Goal: Transaction & Acquisition: Purchase product/service

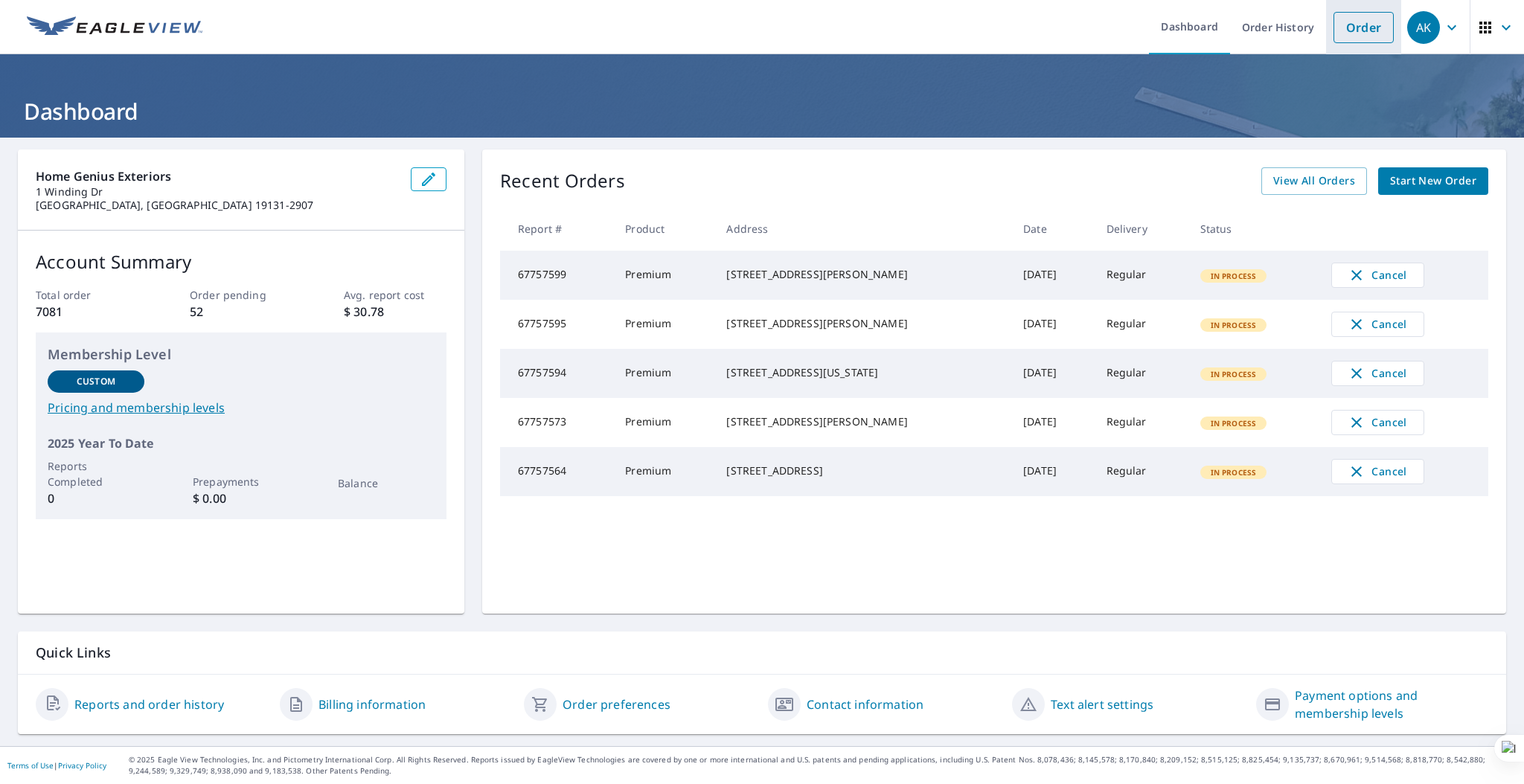
click at [1334, 28] on link "Order" at bounding box center [1364, 27] width 60 height 31
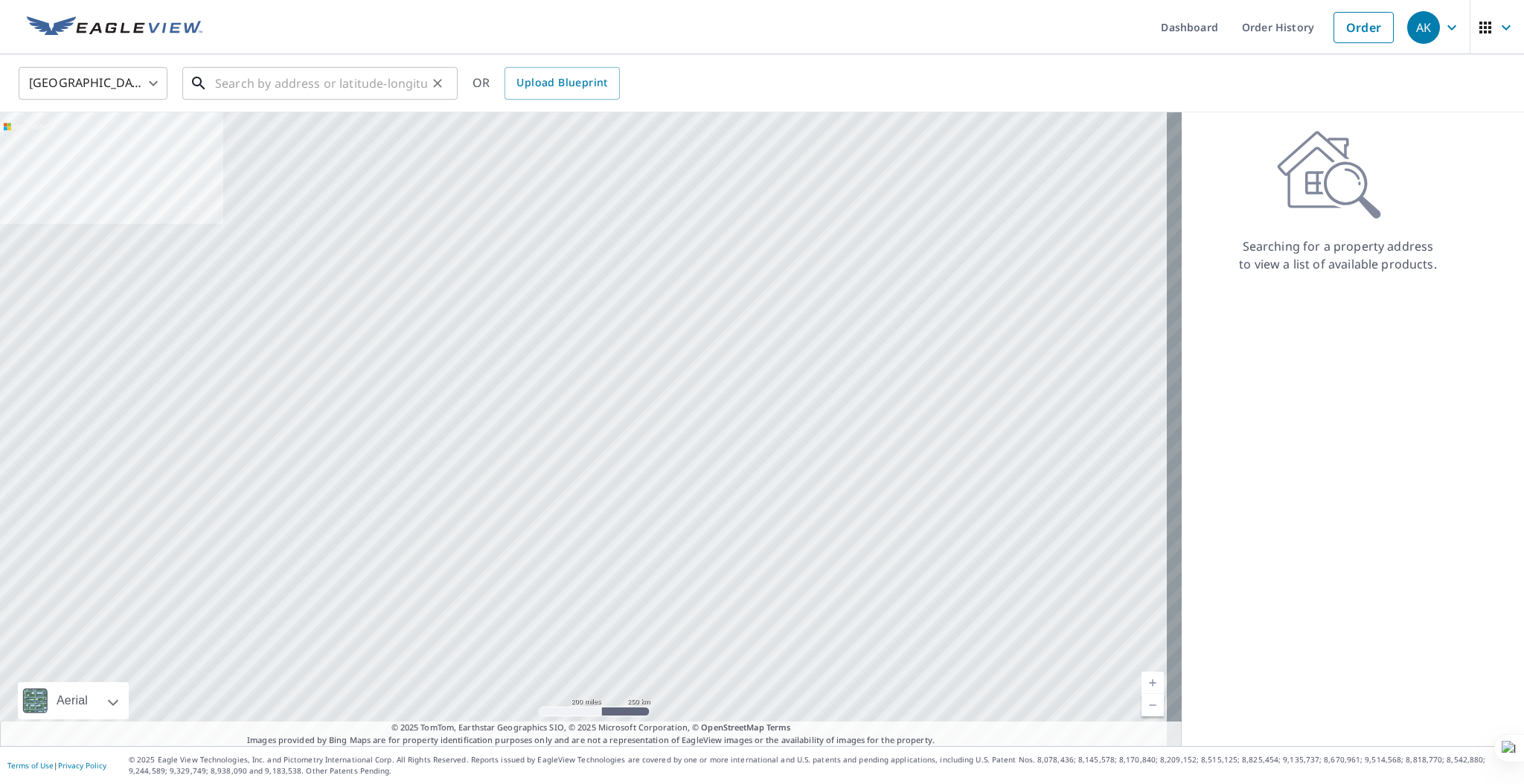
click at [418, 79] on input "text" at bounding box center [321, 83] width 212 height 41
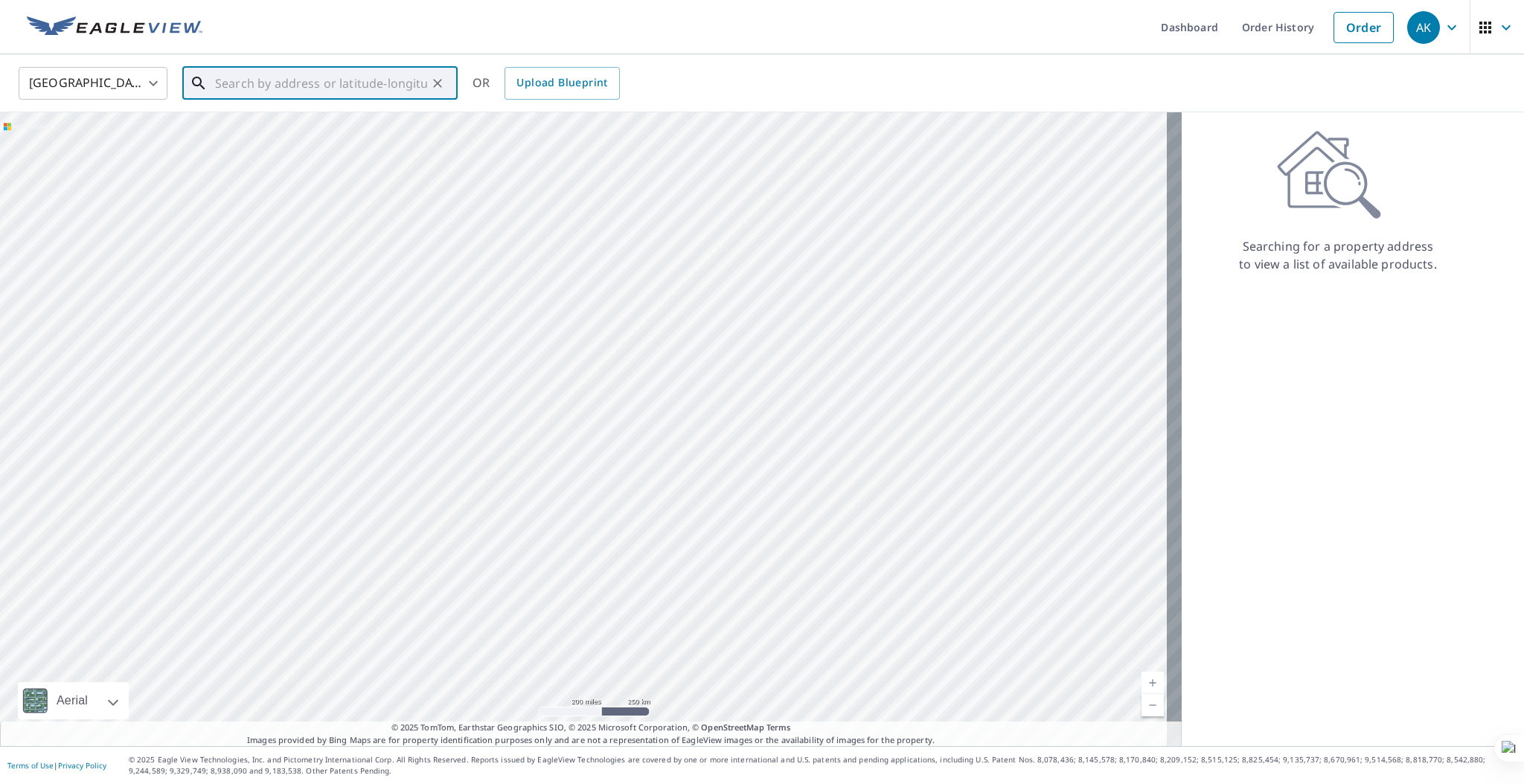
paste input "[STREET_ADDRESS]"
click at [370, 131] on span "[STREET_ADDRESS]" at bounding box center [329, 126] width 234 height 18
type input "[STREET_ADDRESS]"
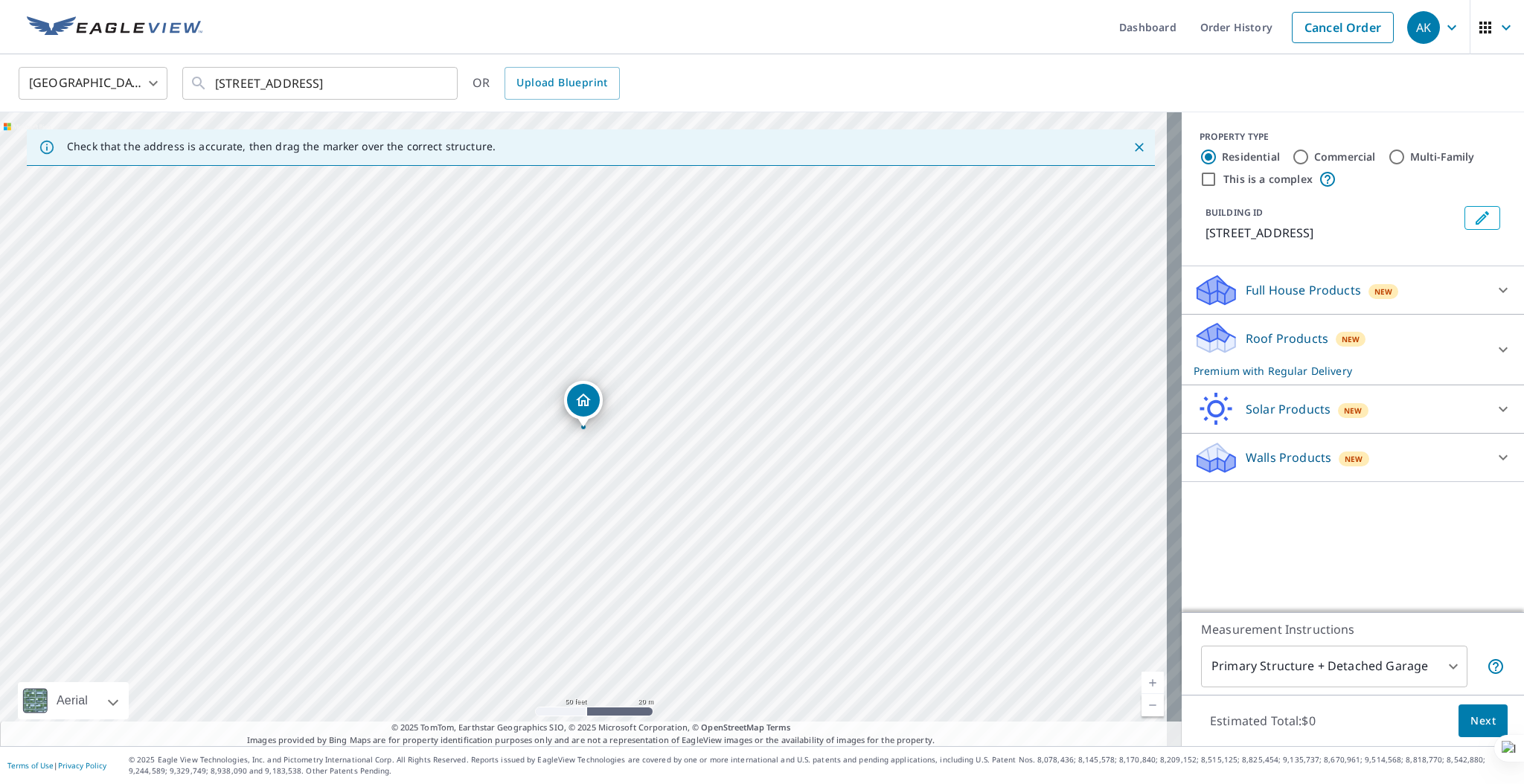
click at [1470, 719] on span "Next" at bounding box center [1483, 721] width 26 height 18
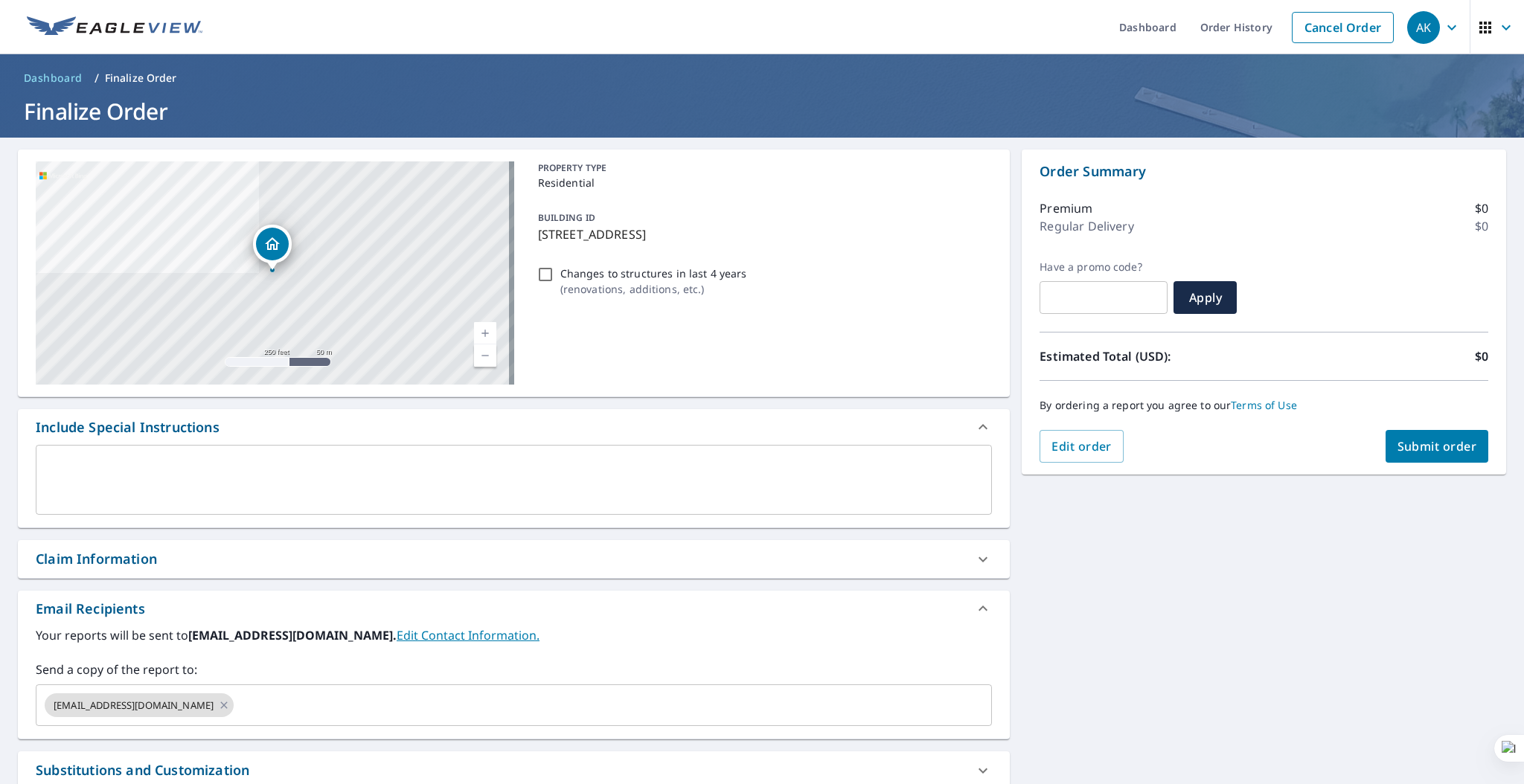
click at [762, 490] on textarea at bounding box center [513, 480] width 935 height 42
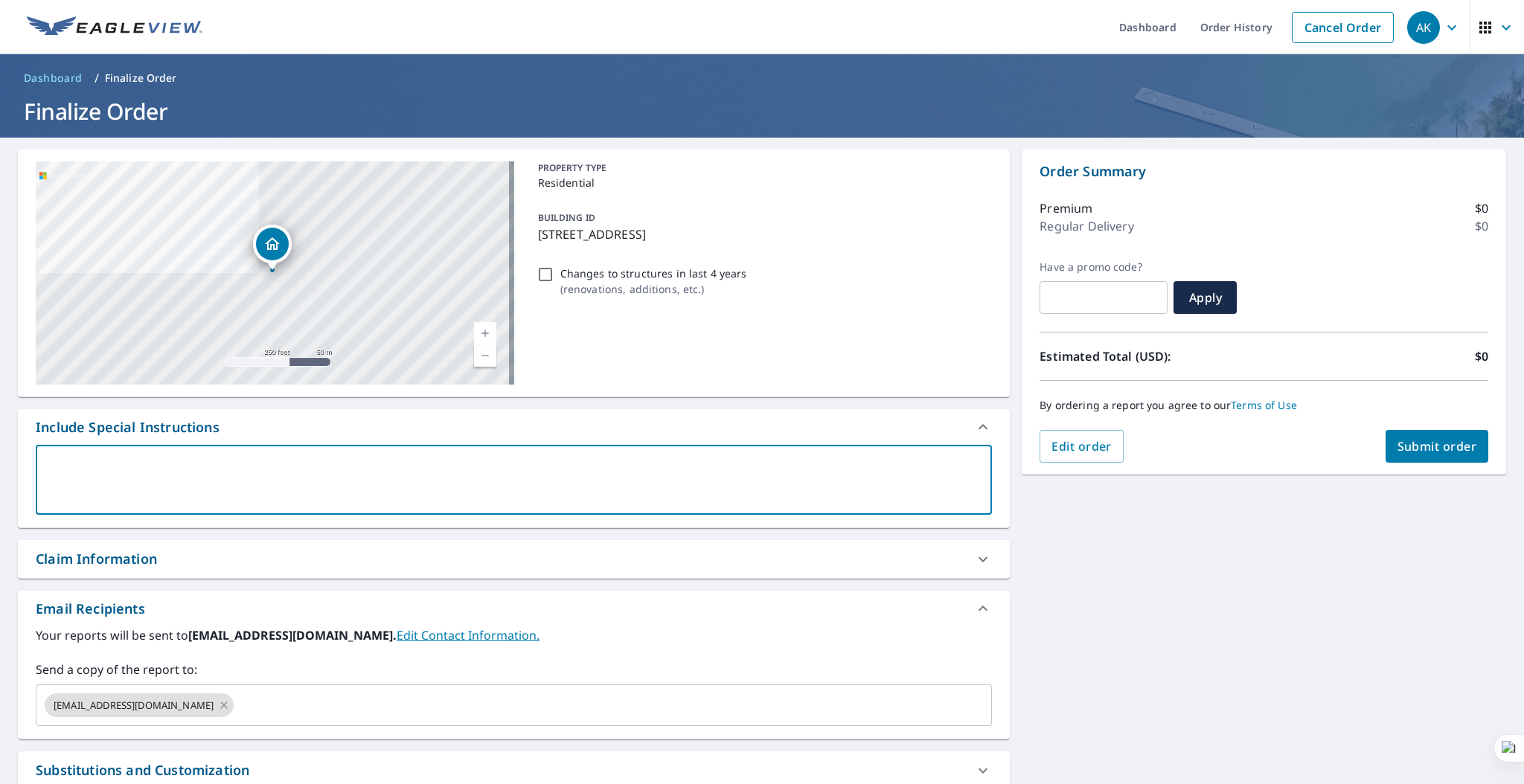
paste textarea "[EMAIL_ADDRESS][DOMAIN_NAME], [EMAIL_ADDRESS][DOMAIN_NAME], [EMAIL_ADDRESS][DOM…"
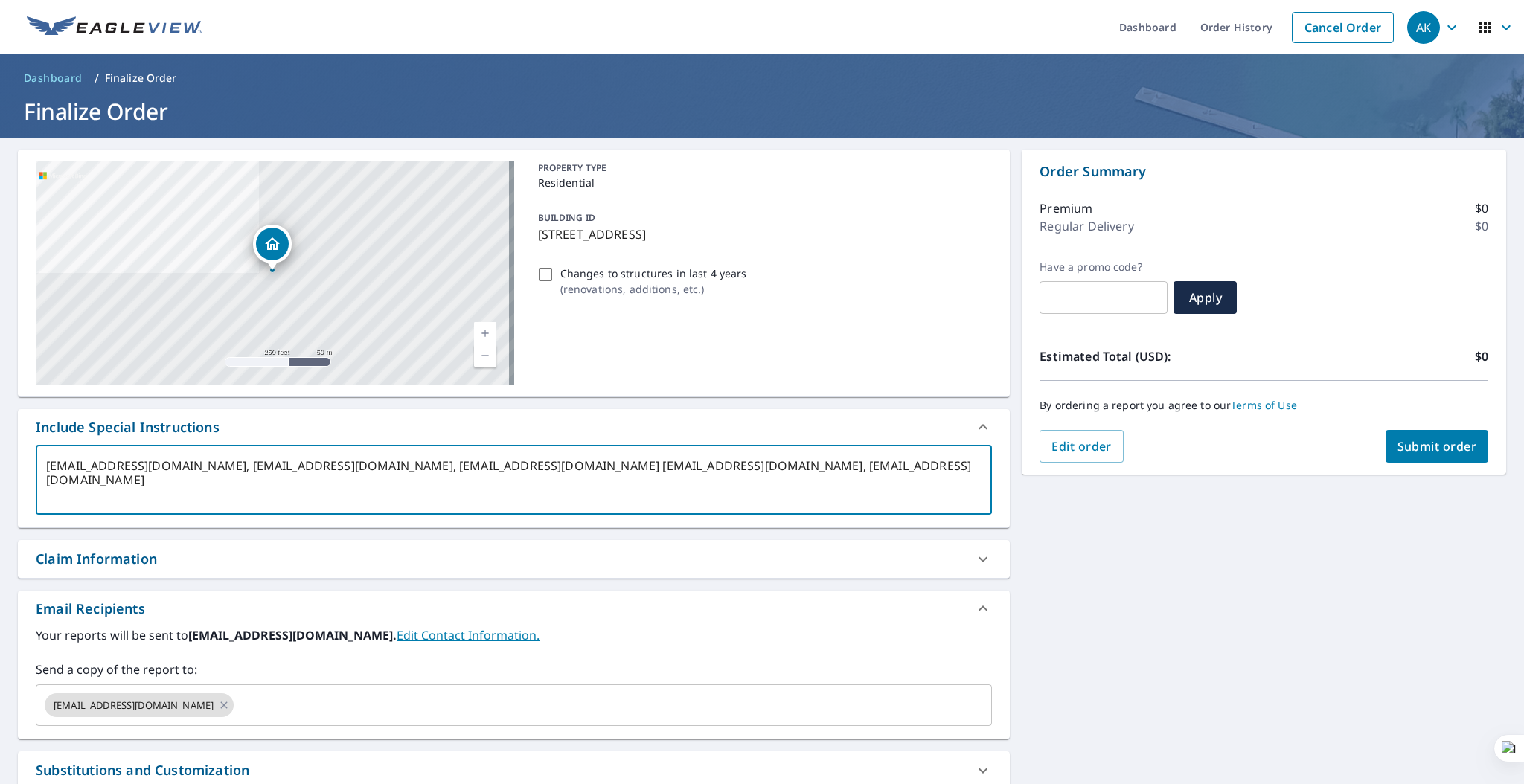
type textarea "[EMAIL_ADDRESS][DOMAIN_NAME], [EMAIL_ADDRESS][DOMAIN_NAME], [EMAIL_ADDRESS][DOM…"
type textarea "x"
checkbox input "true"
type textarea "[EMAIL_ADDRESS][DOMAIN_NAME], [EMAIL_ADDRESS][DOMAIN_NAME], [EMAIL_ADDRESS][DOM…"
type textarea "x"
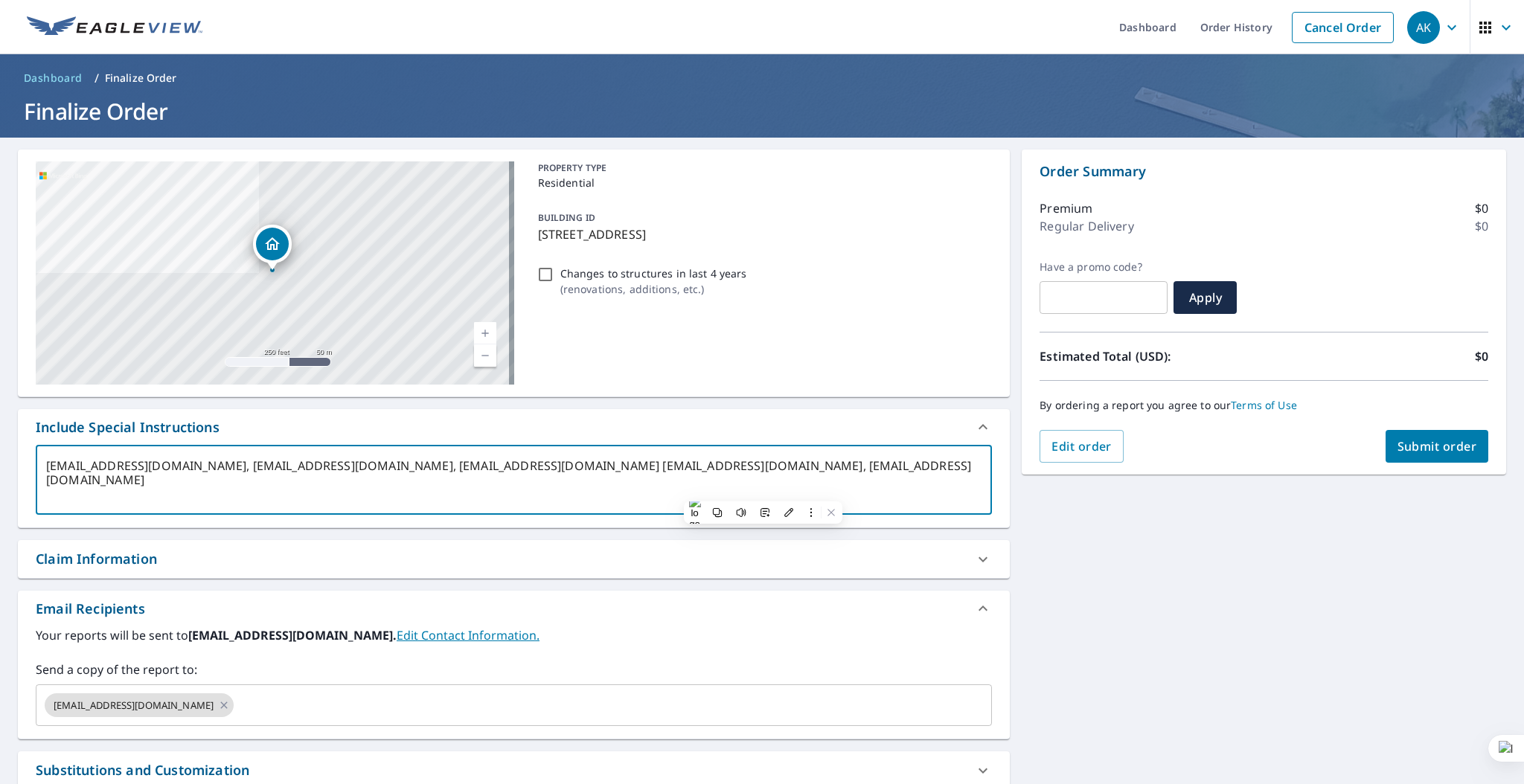
checkbox input "true"
type textarea "[EMAIL_ADDRESS][DOMAIN_NAME], [EMAIL_ADDRESS][DOMAIN_NAME], [EMAIL_ADDRESS][DOM…"
type textarea "x"
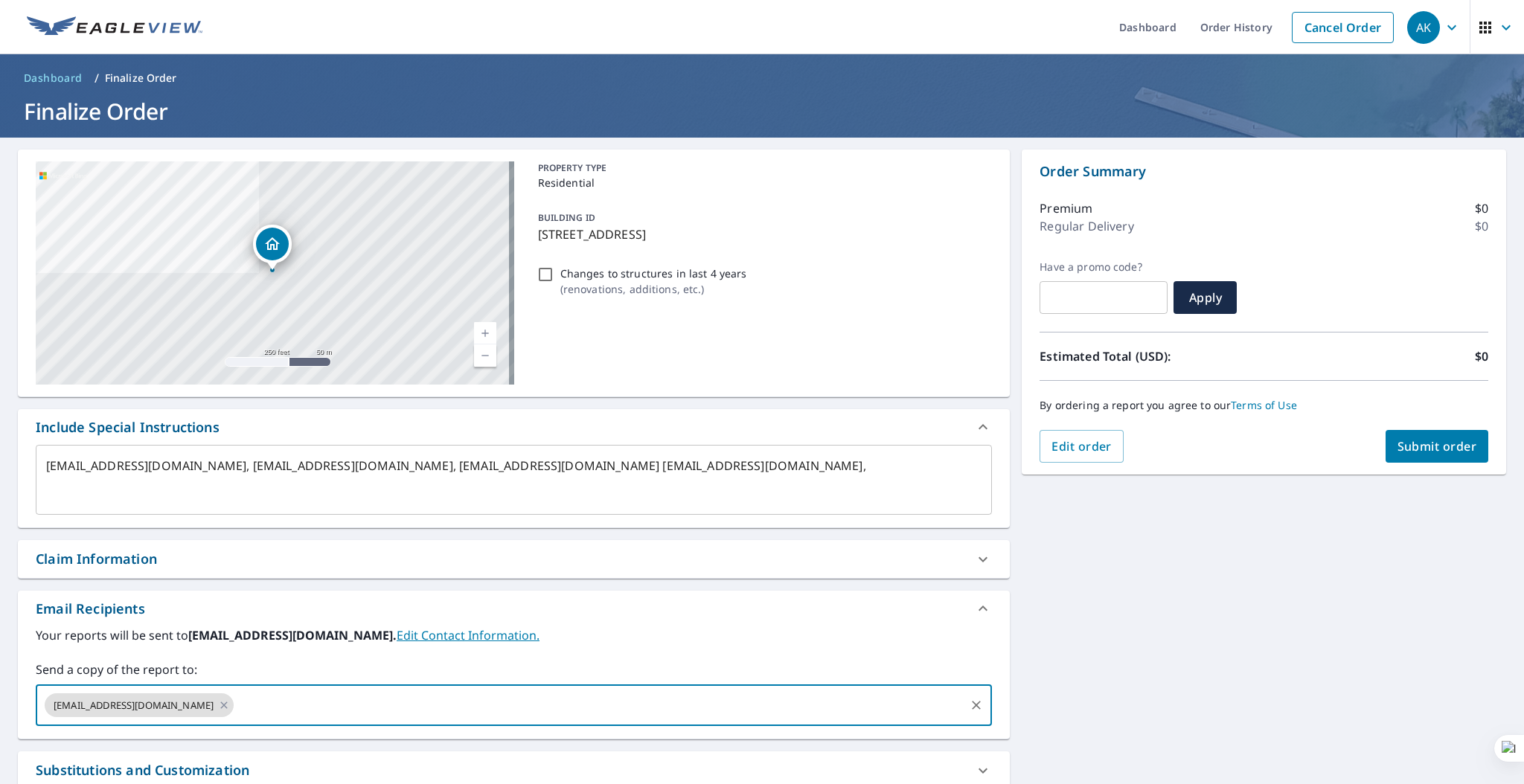
paste input "[EMAIL_ADDRESS][DOMAIN_NAME]"
type input "[EMAIL_ADDRESS][DOMAIN_NAME]"
type textarea "x"
checkbox input "true"
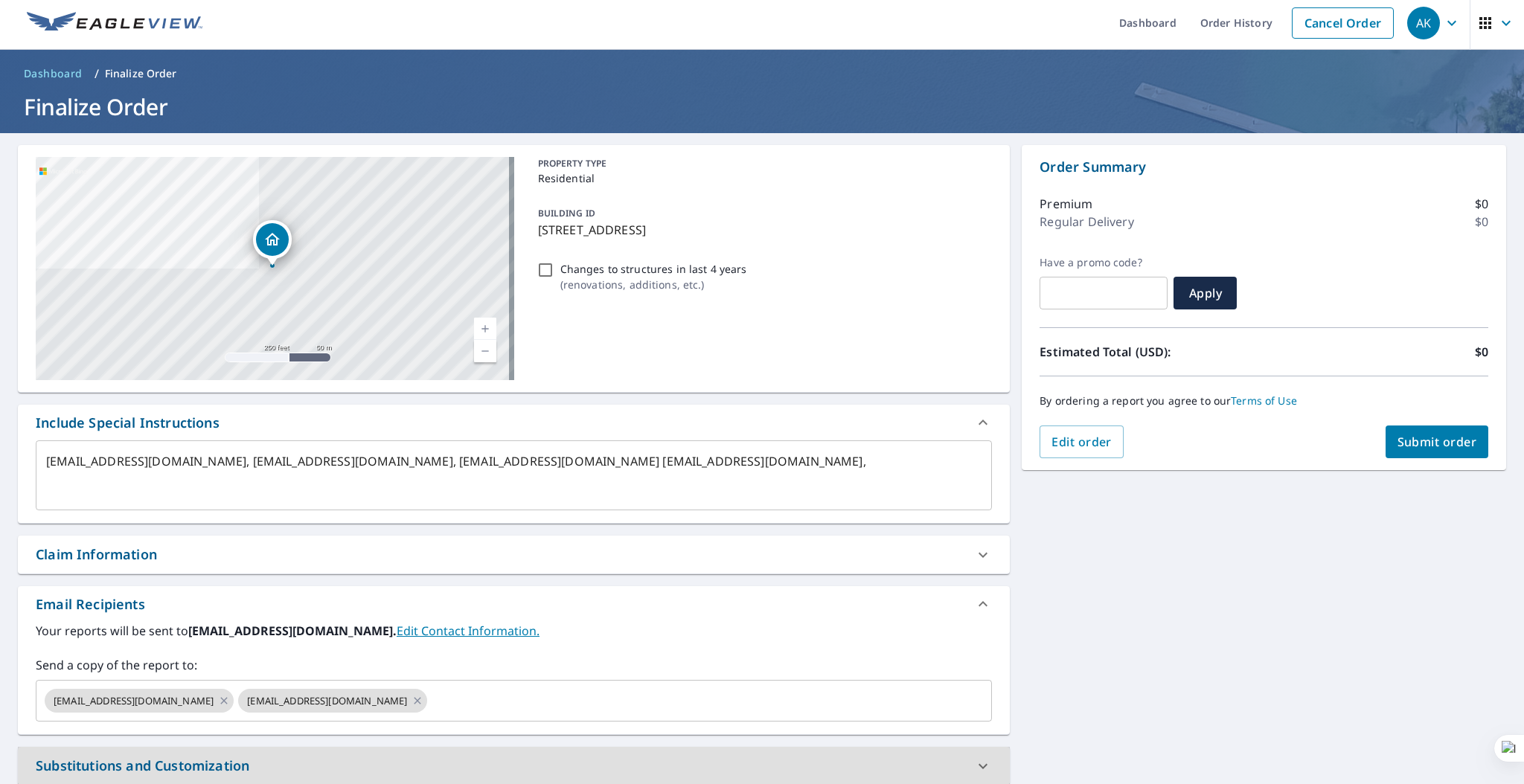
type textarea "x"
click at [757, 459] on textarea "[EMAIL_ADDRESS][DOMAIN_NAME], [EMAIL_ADDRESS][DOMAIN_NAME], [EMAIL_ADDRESS][DOM…" at bounding box center [513, 476] width 935 height 42
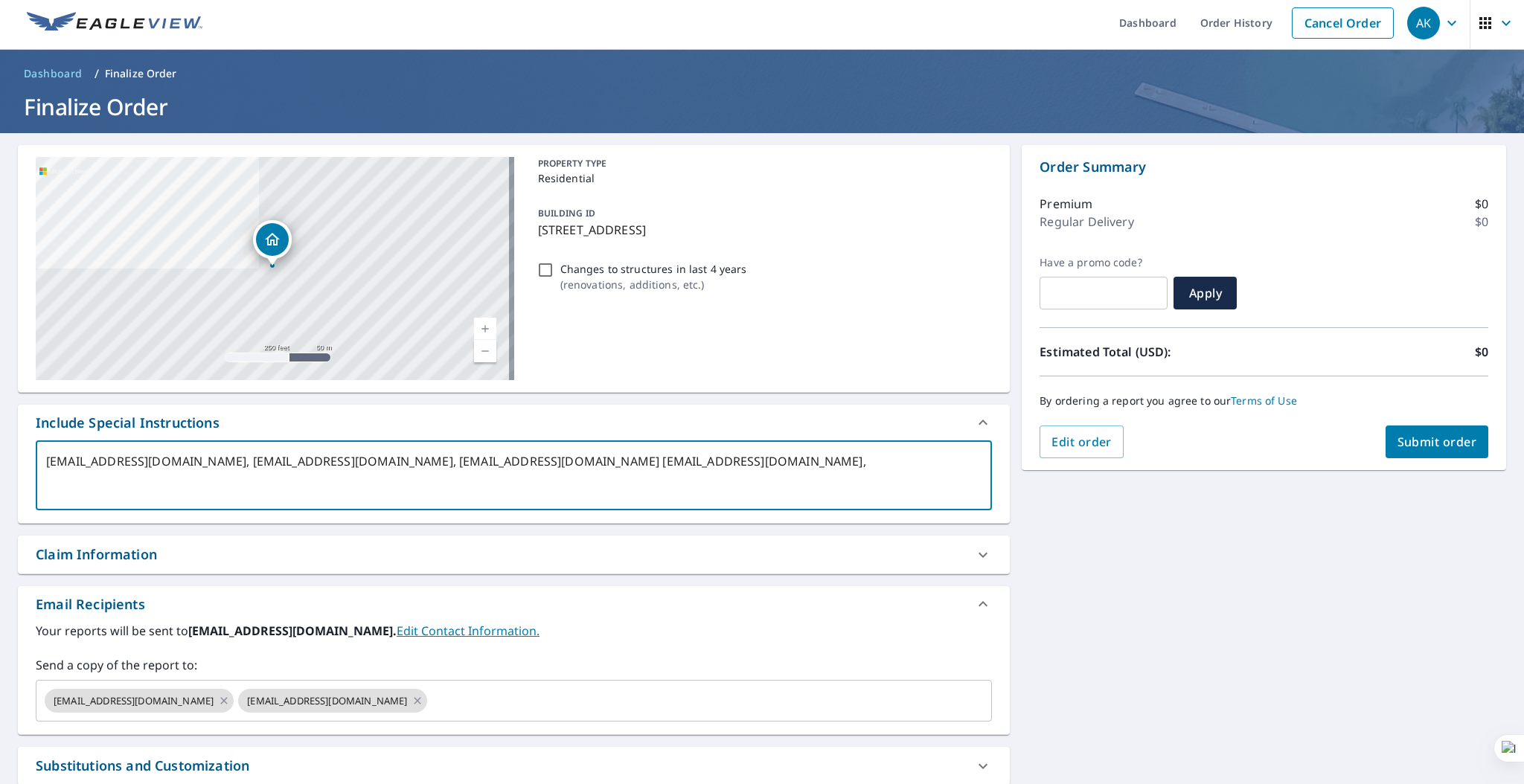
drag, startPoint x: 757, startPoint y: 459, endPoint x: 772, endPoint y: 462, distance: 15.3
click at [772, 462] on textarea "[EMAIL_ADDRESS][DOMAIN_NAME], [EMAIL_ADDRESS][DOMAIN_NAME], [EMAIL_ADDRESS][DOM…" at bounding box center [513, 476] width 935 height 42
type textarea "[EMAIL_ADDRESS][DOMAIN_NAME], [EMAIL_ADDRESS][DOMAIN_NAME], [EMAIL_ADDRESS][DOM…"
type textarea "x"
checkbox input "true"
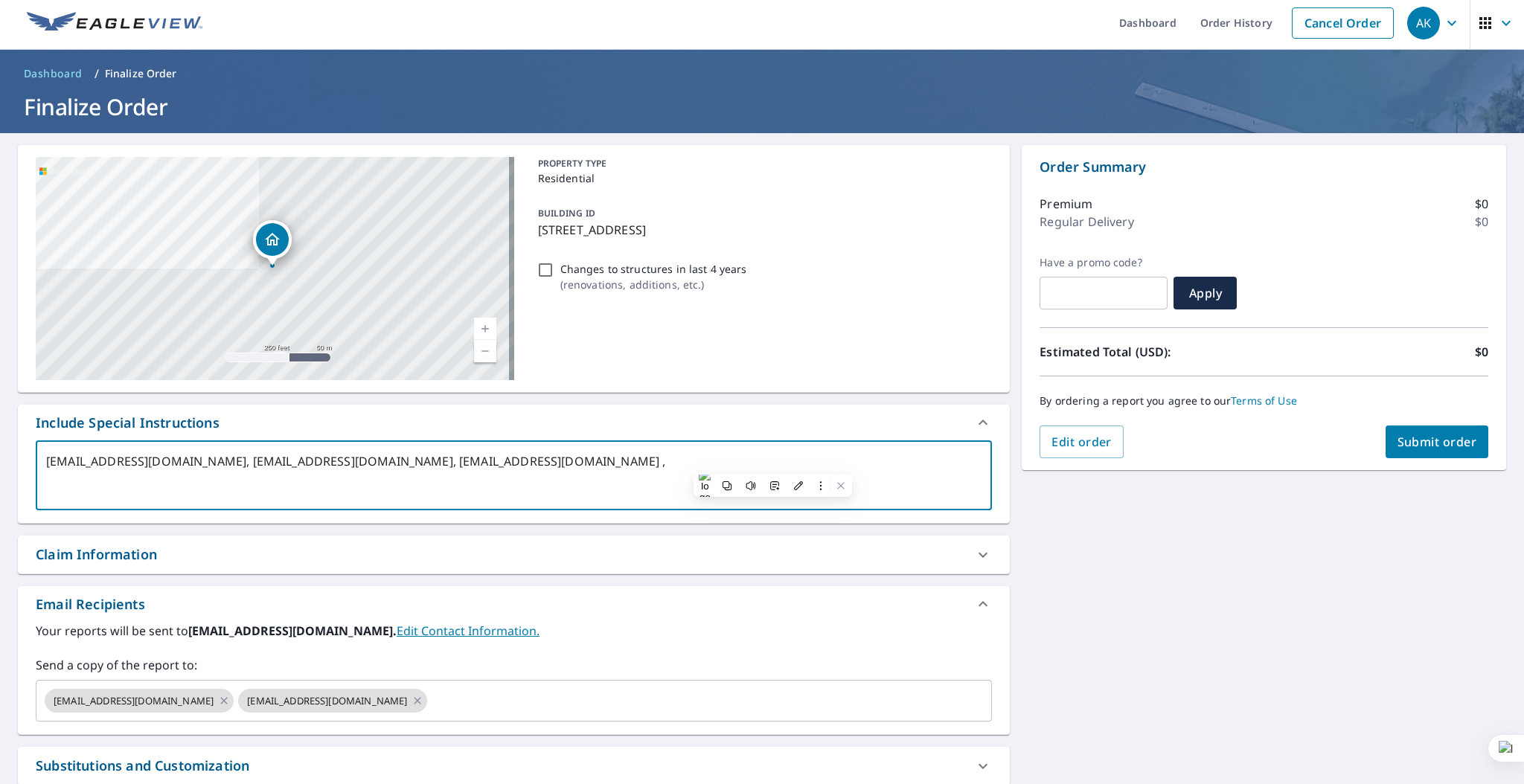
type textarea "[EMAIL_ADDRESS][DOMAIN_NAME], [EMAIL_ADDRESS][DOMAIN_NAME], [EMAIL_ADDRESS][DOM…"
type textarea "x"
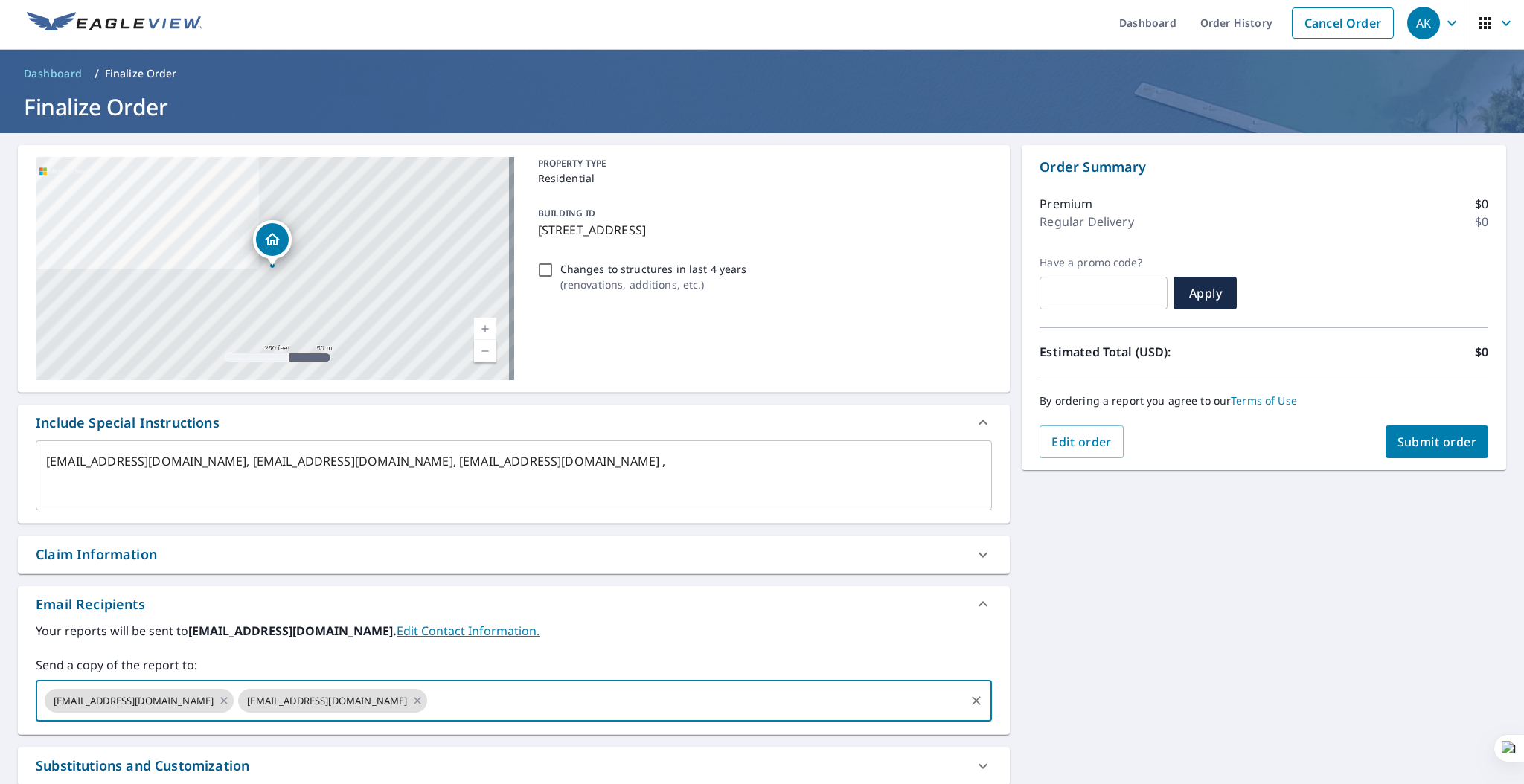
paste input "[EMAIL_ADDRESS][DOMAIN_NAME]"
type input "[EMAIL_ADDRESS][DOMAIN_NAME]"
type textarea "x"
checkbox input "true"
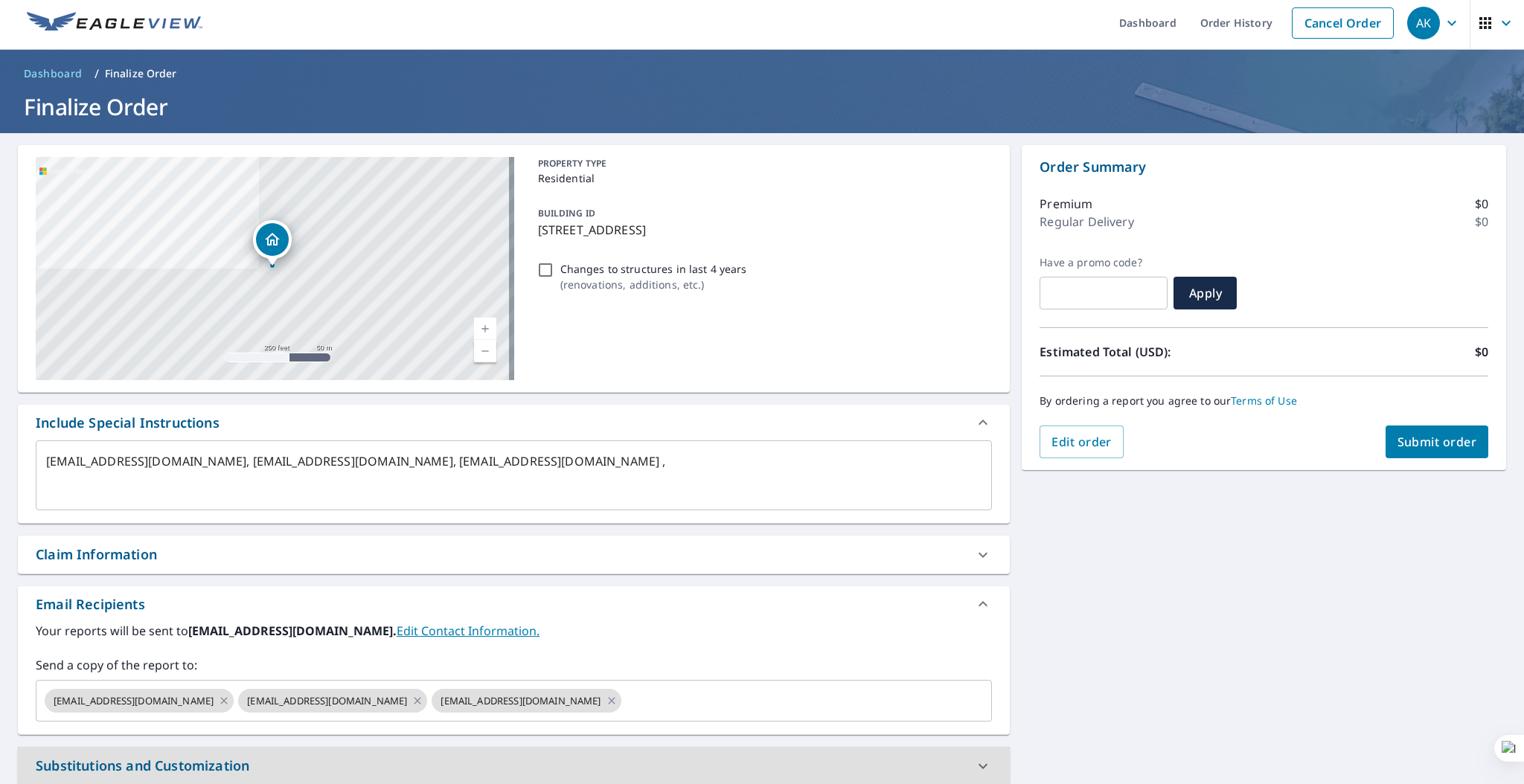
type textarea "x"
click at [556, 458] on textarea "[EMAIL_ADDRESS][DOMAIN_NAME], [EMAIL_ADDRESS][DOMAIN_NAME], [EMAIL_ADDRESS][DOM…" at bounding box center [513, 476] width 935 height 42
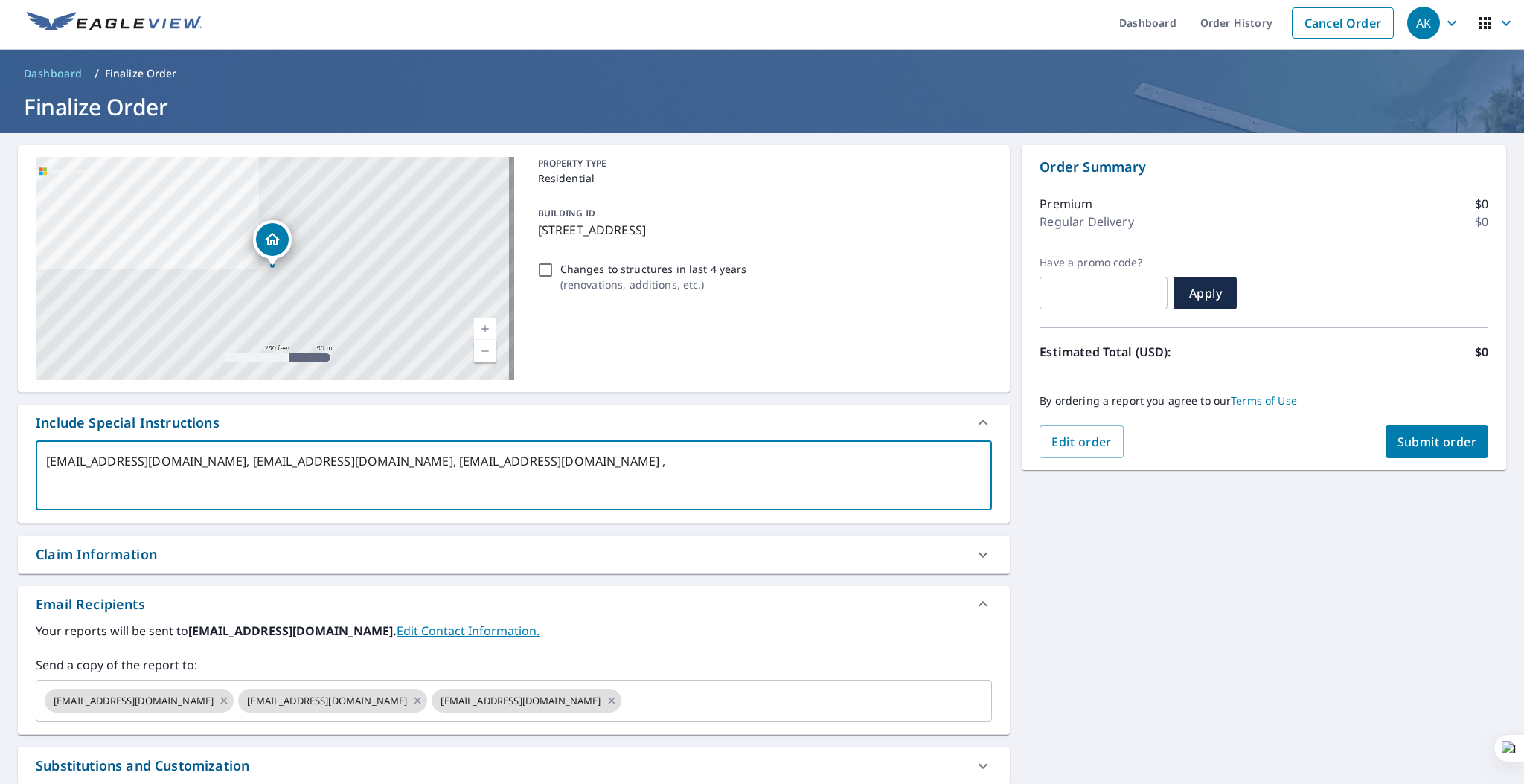
drag, startPoint x: 555, startPoint y: 458, endPoint x: 606, endPoint y: 458, distance: 51.0
click at [606, 458] on textarea "[EMAIL_ADDRESS][DOMAIN_NAME], [EMAIL_ADDRESS][DOMAIN_NAME], [EMAIL_ADDRESS][DOM…" at bounding box center [513, 476] width 935 height 42
type textarea "[EMAIL_ADDRESS][DOMAIN_NAME], [EMAIL_ADDRESS][DOMAIN_NAME], ,"
type textarea "x"
checkbox input "true"
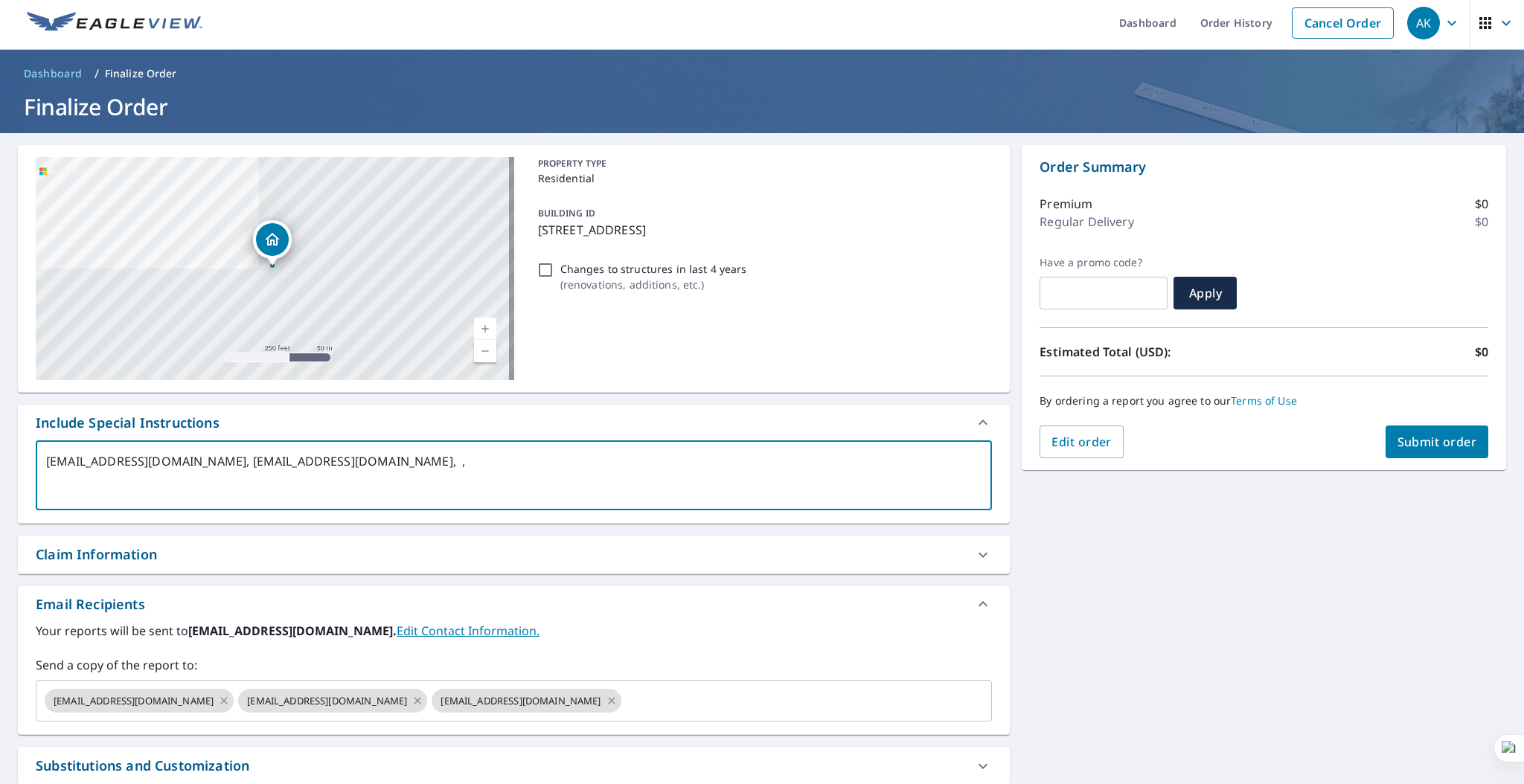
type textarea "[EMAIL_ADDRESS][DOMAIN_NAME], [EMAIL_ADDRESS][DOMAIN_NAME], ,"
type textarea "x"
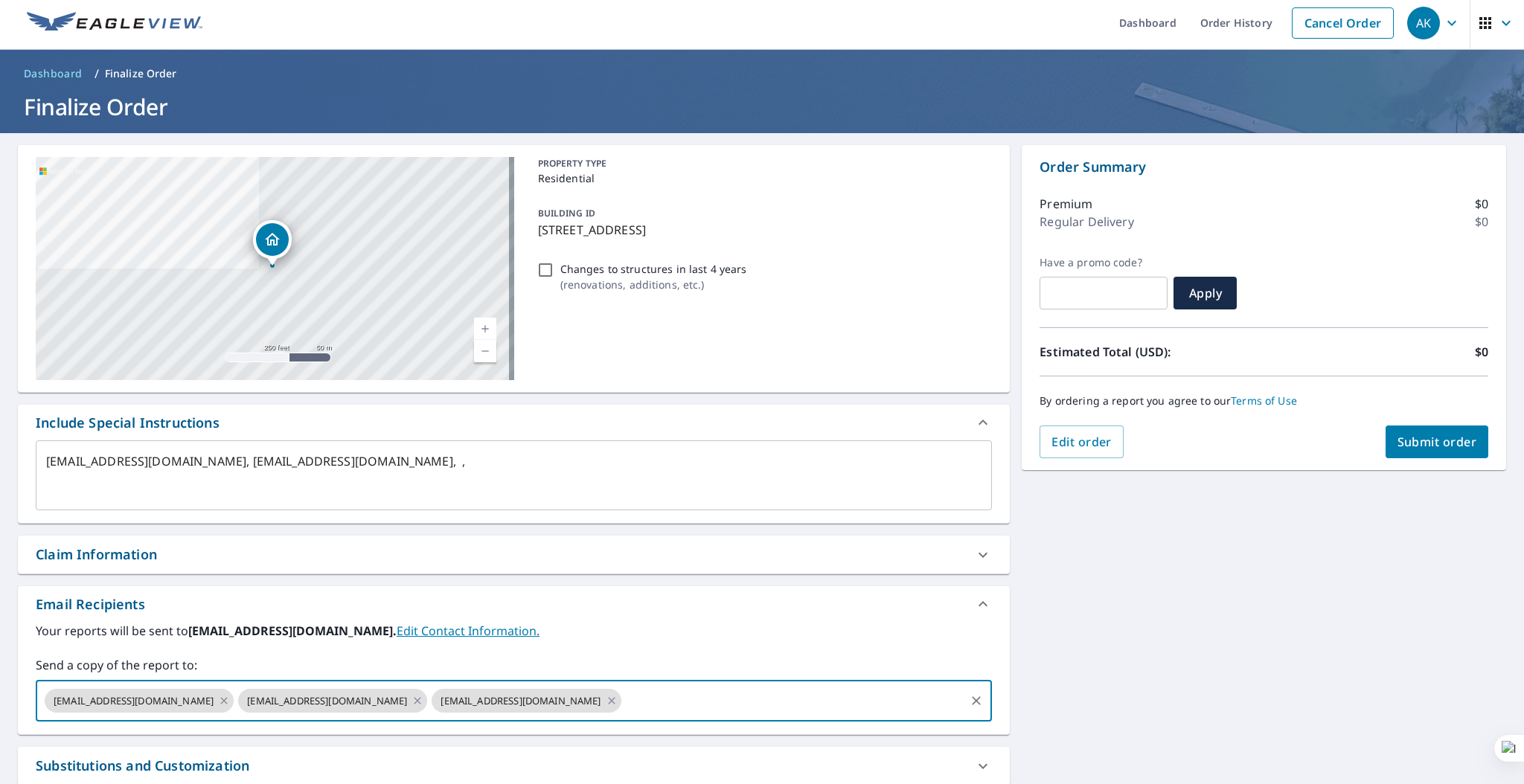
paste input "[EMAIL_ADDRESS][DOMAIN_NAME]"
type input "[EMAIL_ADDRESS][DOMAIN_NAME]"
type textarea "x"
checkbox input "true"
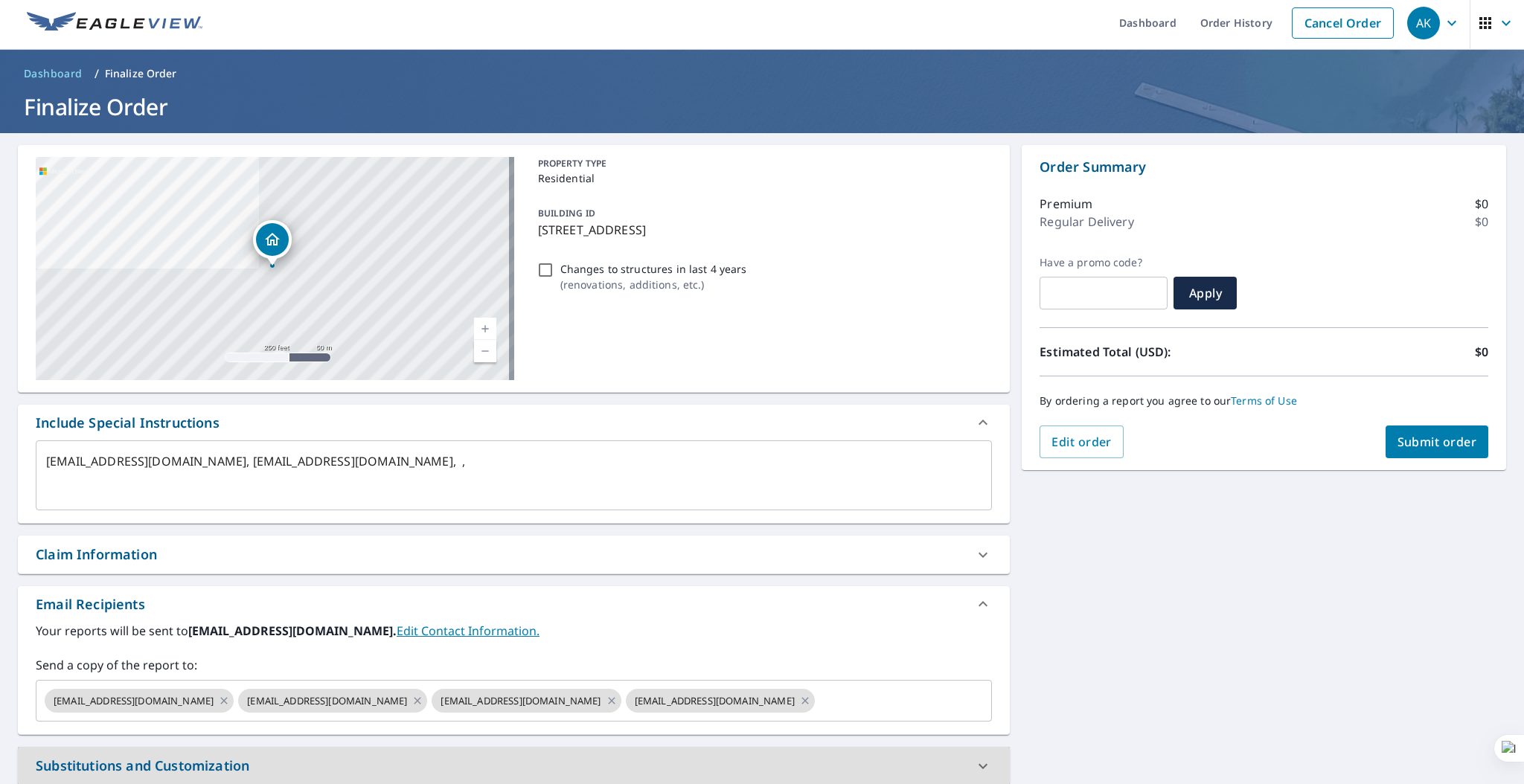
type textarea "x"
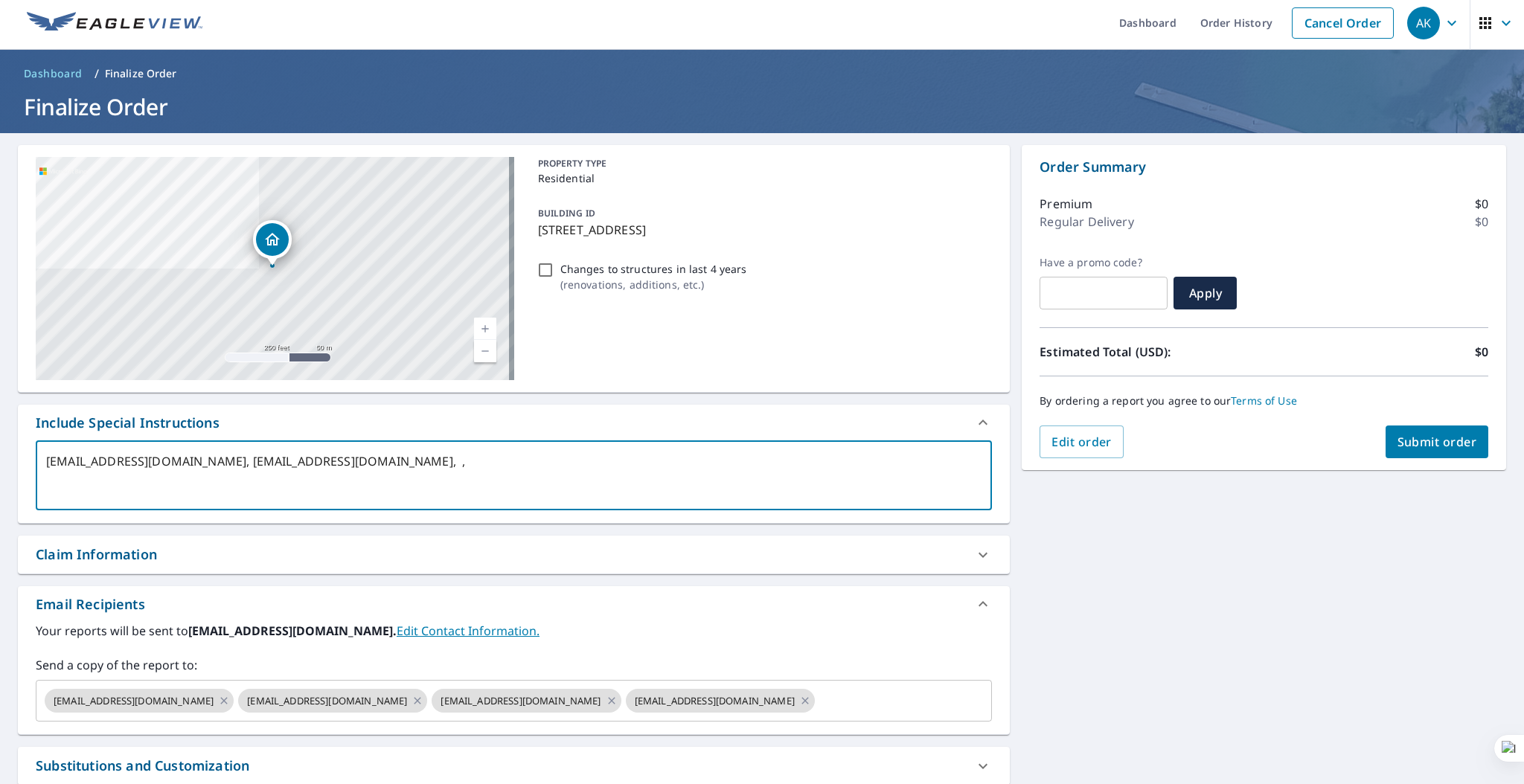
click at [331, 459] on textarea "[EMAIL_ADDRESS][DOMAIN_NAME], [EMAIL_ADDRESS][DOMAIN_NAME], ," at bounding box center [513, 476] width 935 height 42
drag, startPoint x: 331, startPoint y: 459, endPoint x: 424, endPoint y: 451, distance: 93.3
click at [424, 451] on div "[EMAIL_ADDRESS][DOMAIN_NAME], [EMAIL_ADDRESS][DOMAIN_NAME], , x ​" at bounding box center [514, 475] width 956 height 70
type textarea "[EMAIL_ADDRESS][DOMAIN_NAME], , ,"
type textarea "x"
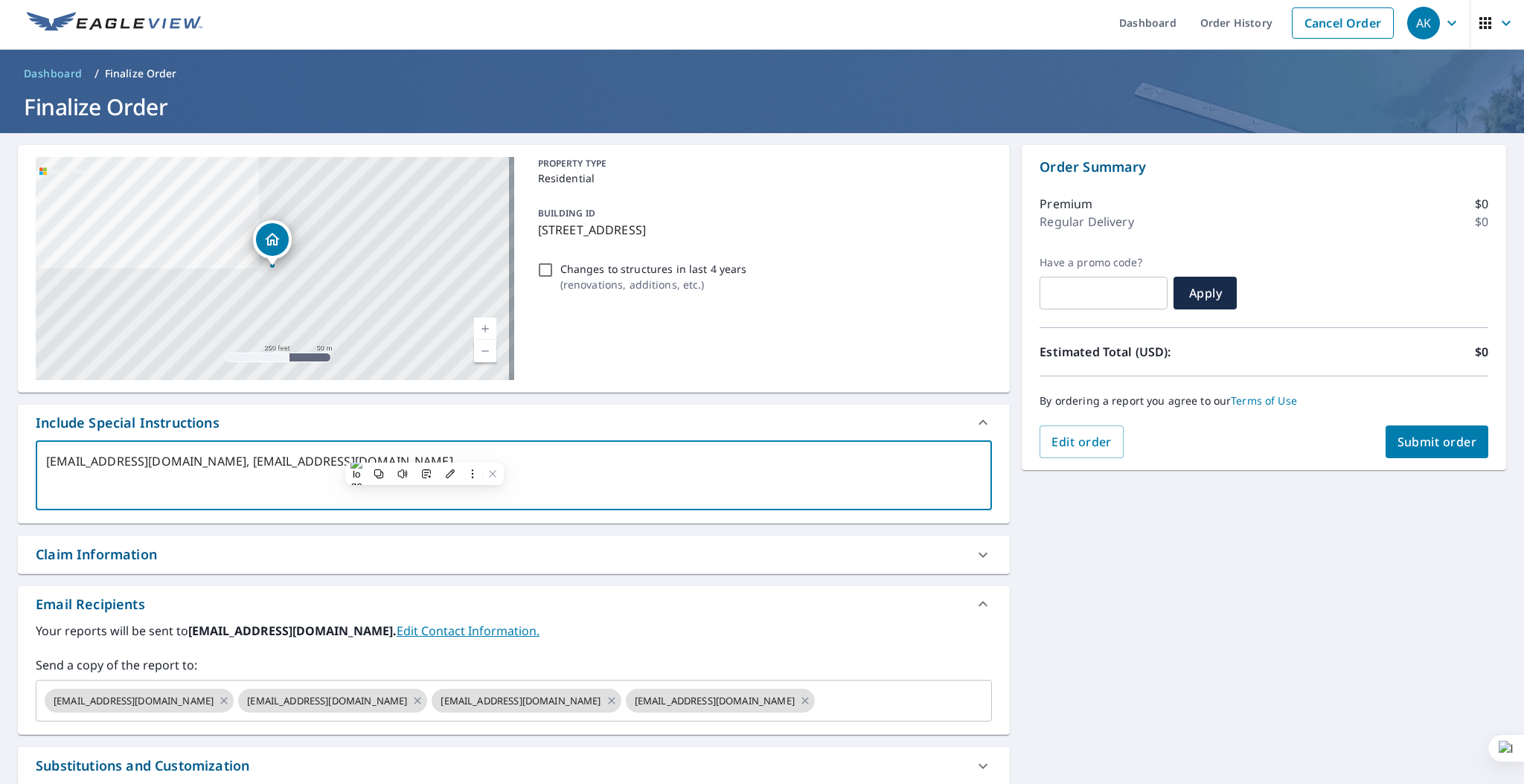
checkbox input "true"
type textarea "[EMAIL_ADDRESS][DOMAIN_NAME], , ,"
type textarea "x"
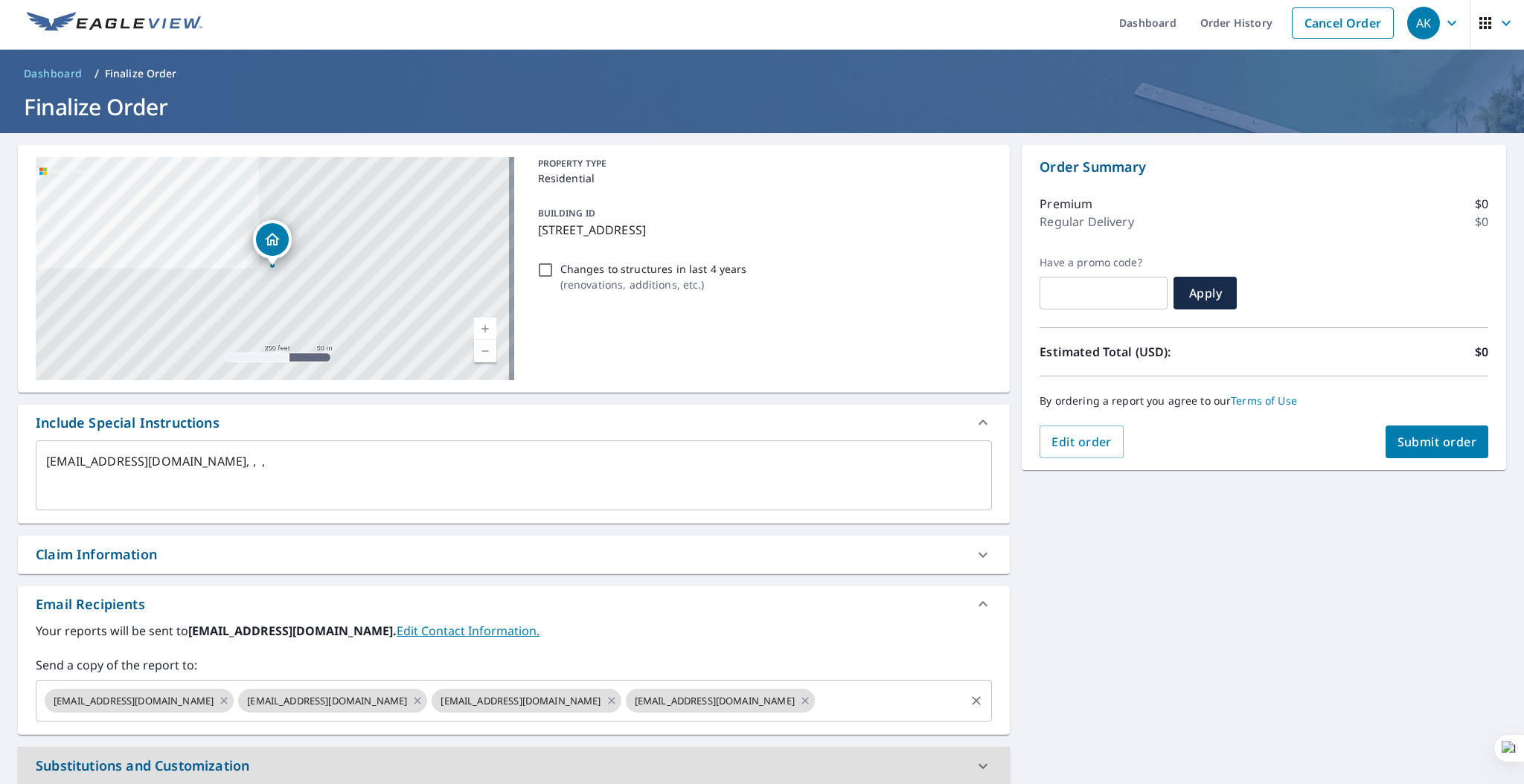
click at [885, 699] on input "text" at bounding box center [890, 700] width 146 height 28
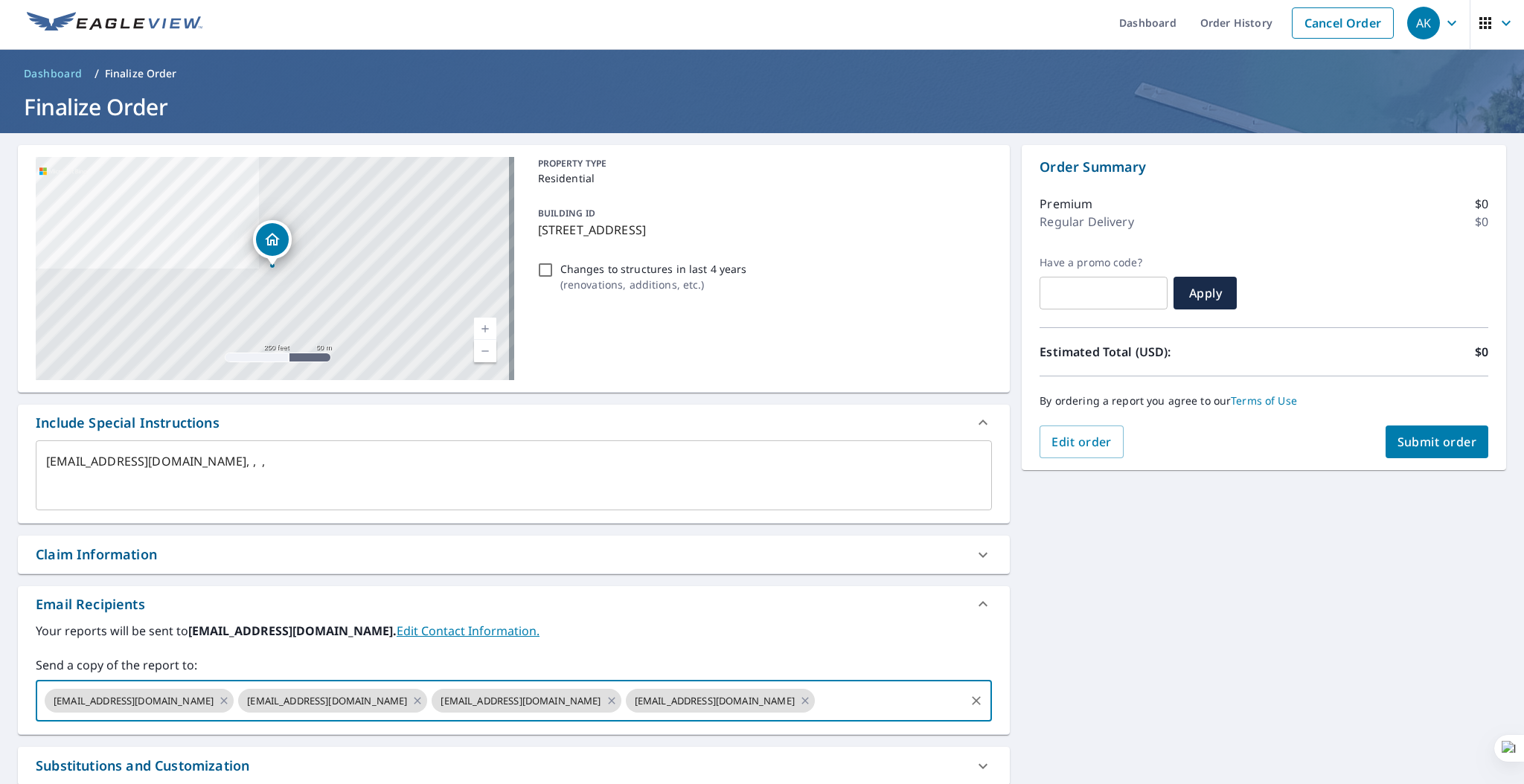
paste input "[EMAIL_ADDRESS][DOMAIN_NAME]"
type input "[EMAIL_ADDRESS][DOMAIN_NAME]"
type textarea "x"
checkbox input "true"
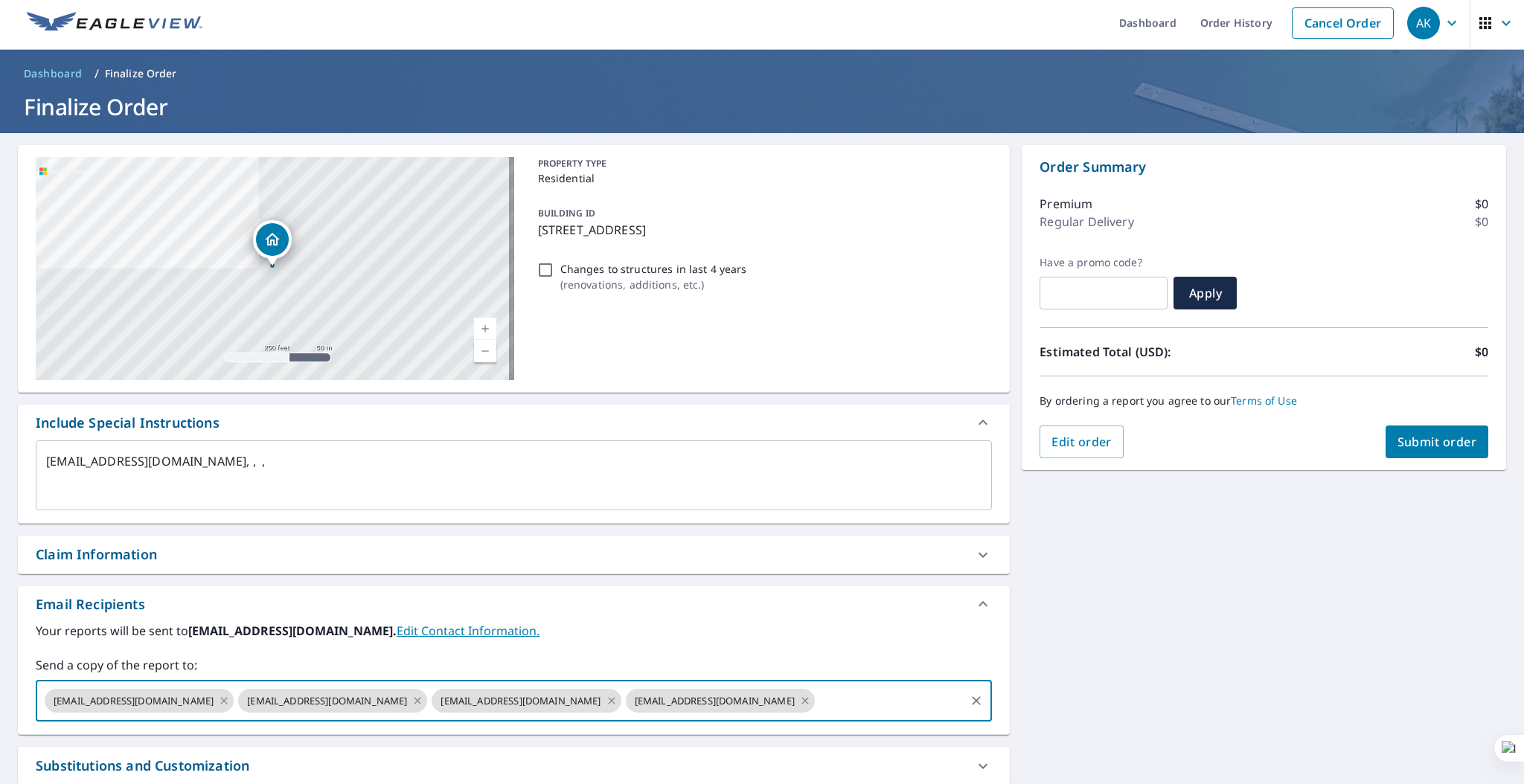
scroll to position [33, 0]
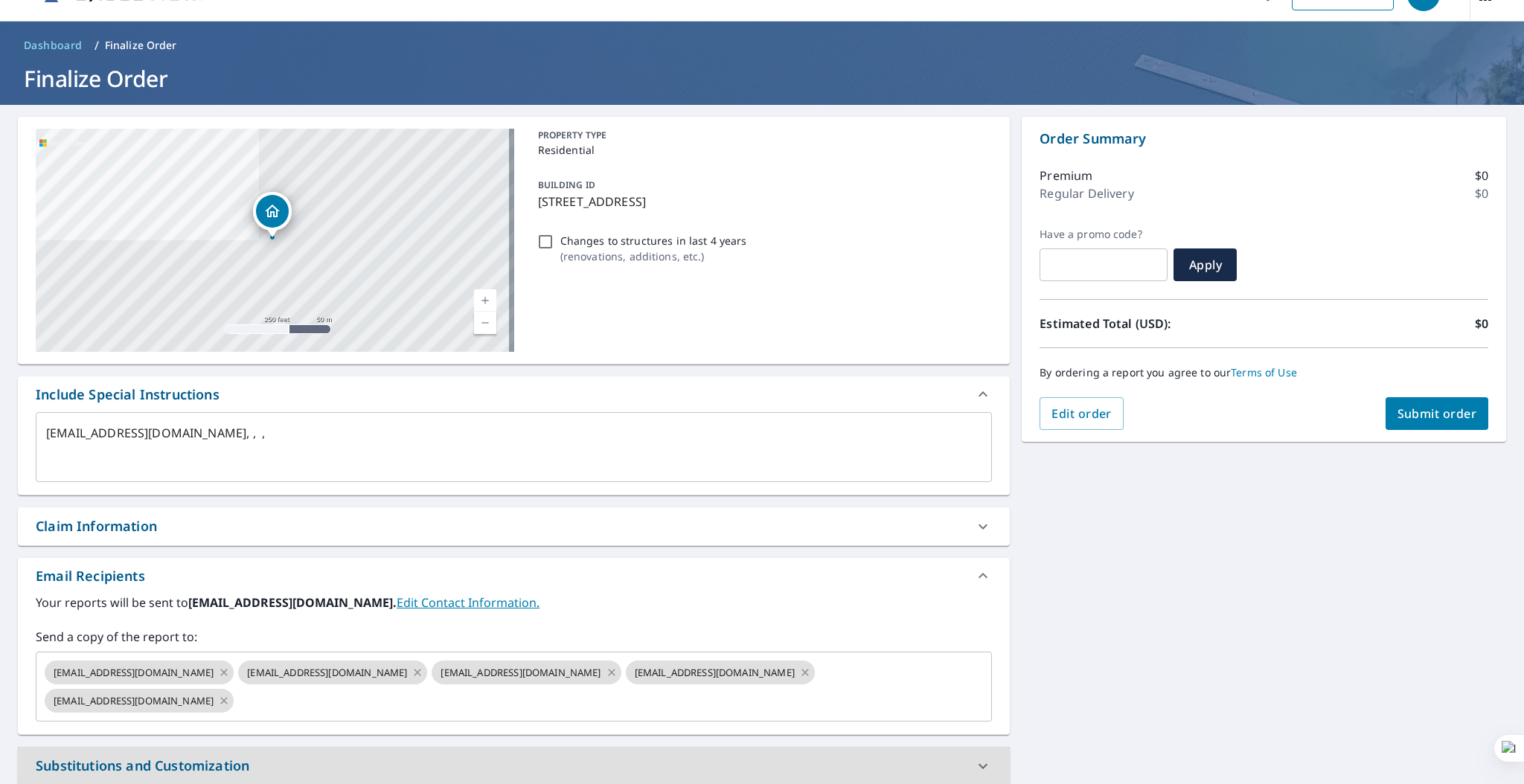
type textarea "x"
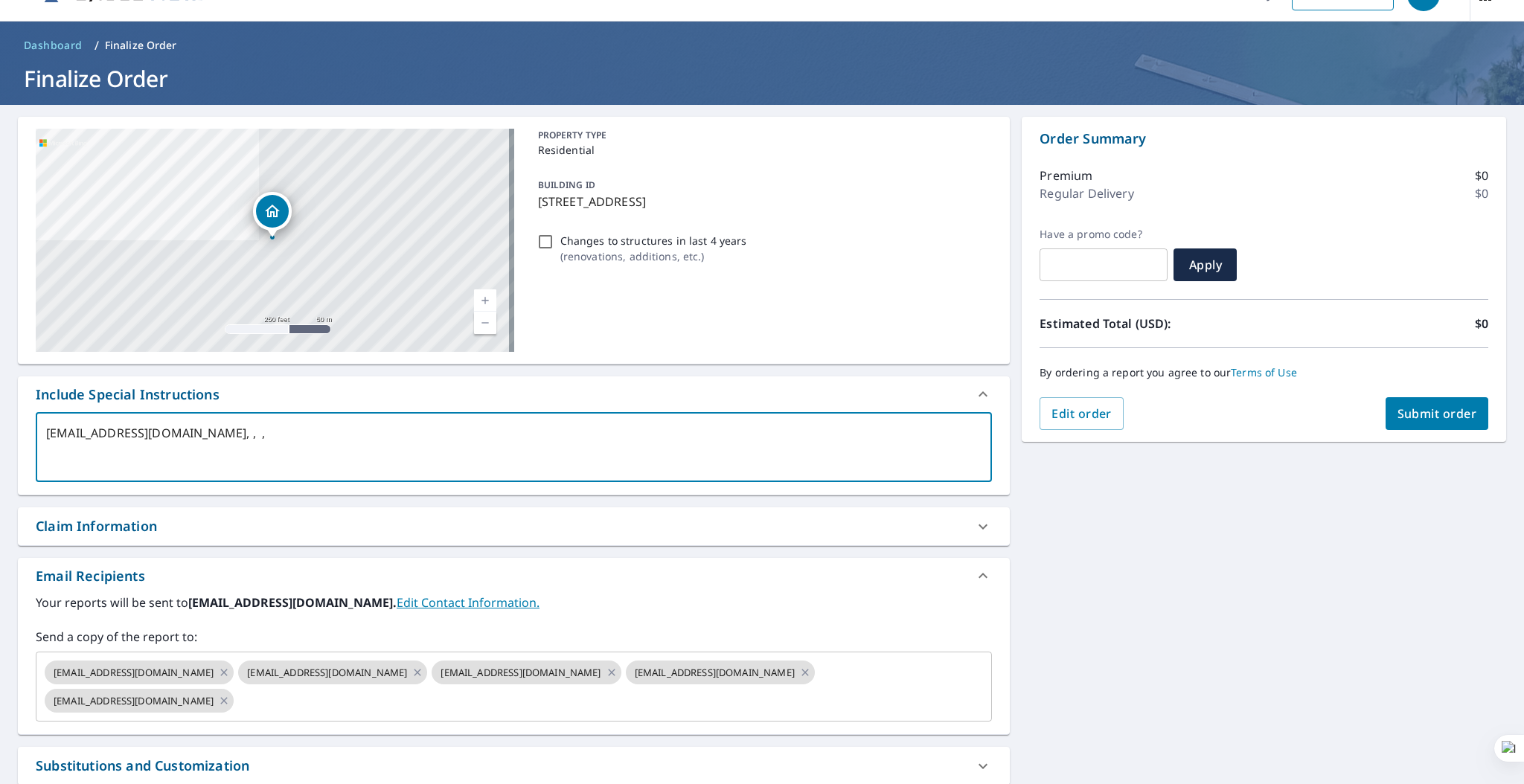
click at [58, 434] on textarea "[EMAIL_ADDRESS][DOMAIN_NAME], , ," at bounding box center [513, 447] width 935 height 42
drag, startPoint x: 58, startPoint y: 434, endPoint x: 208, endPoint y: 424, distance: 150.3
click at [208, 424] on div "[EMAIL_ADDRESS][DOMAIN_NAME], , , x ​" at bounding box center [514, 447] width 956 height 70
type textarea ", , ,"
type textarea "x"
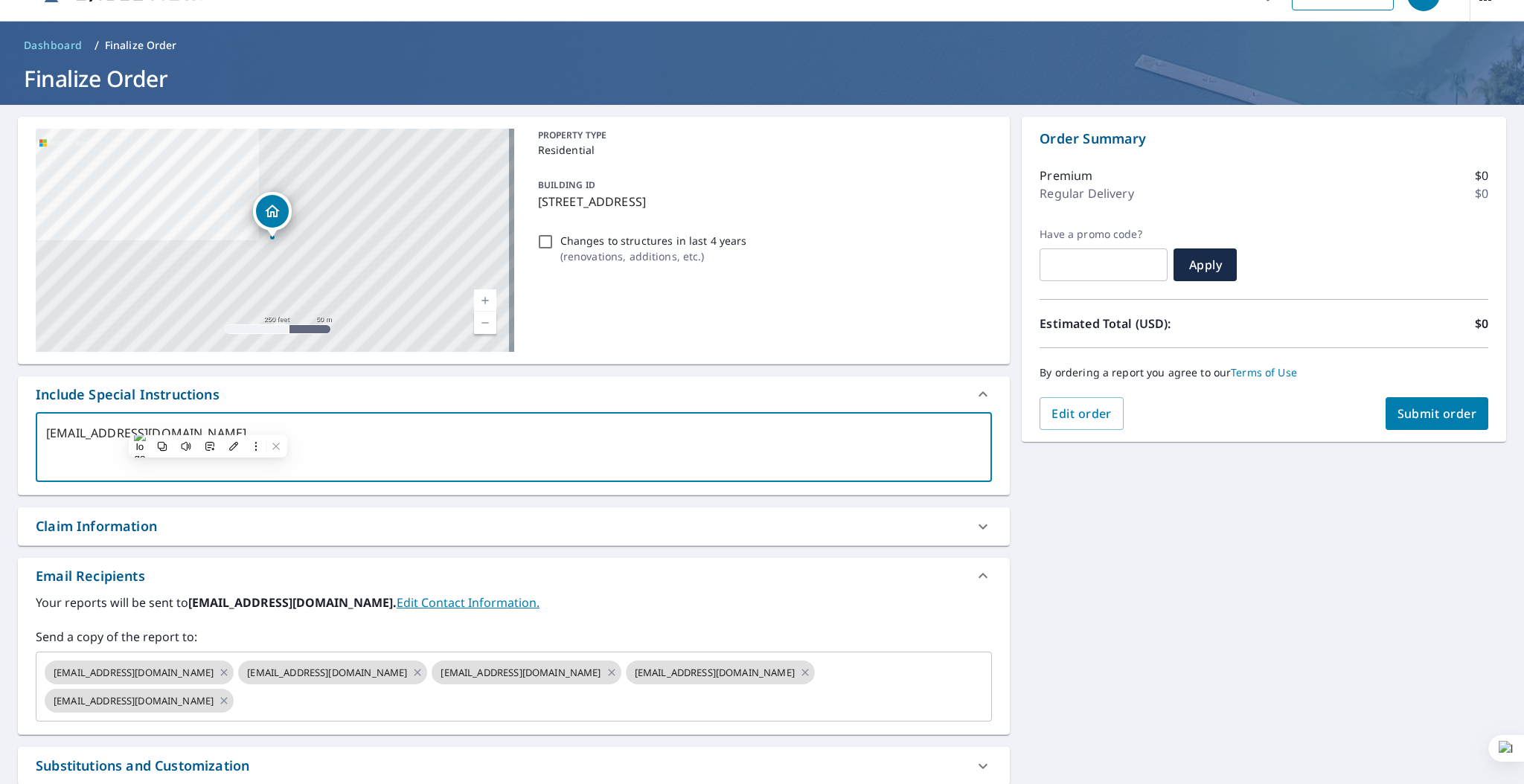
checkbox input "true"
type textarea ", , ,"
type textarea "x"
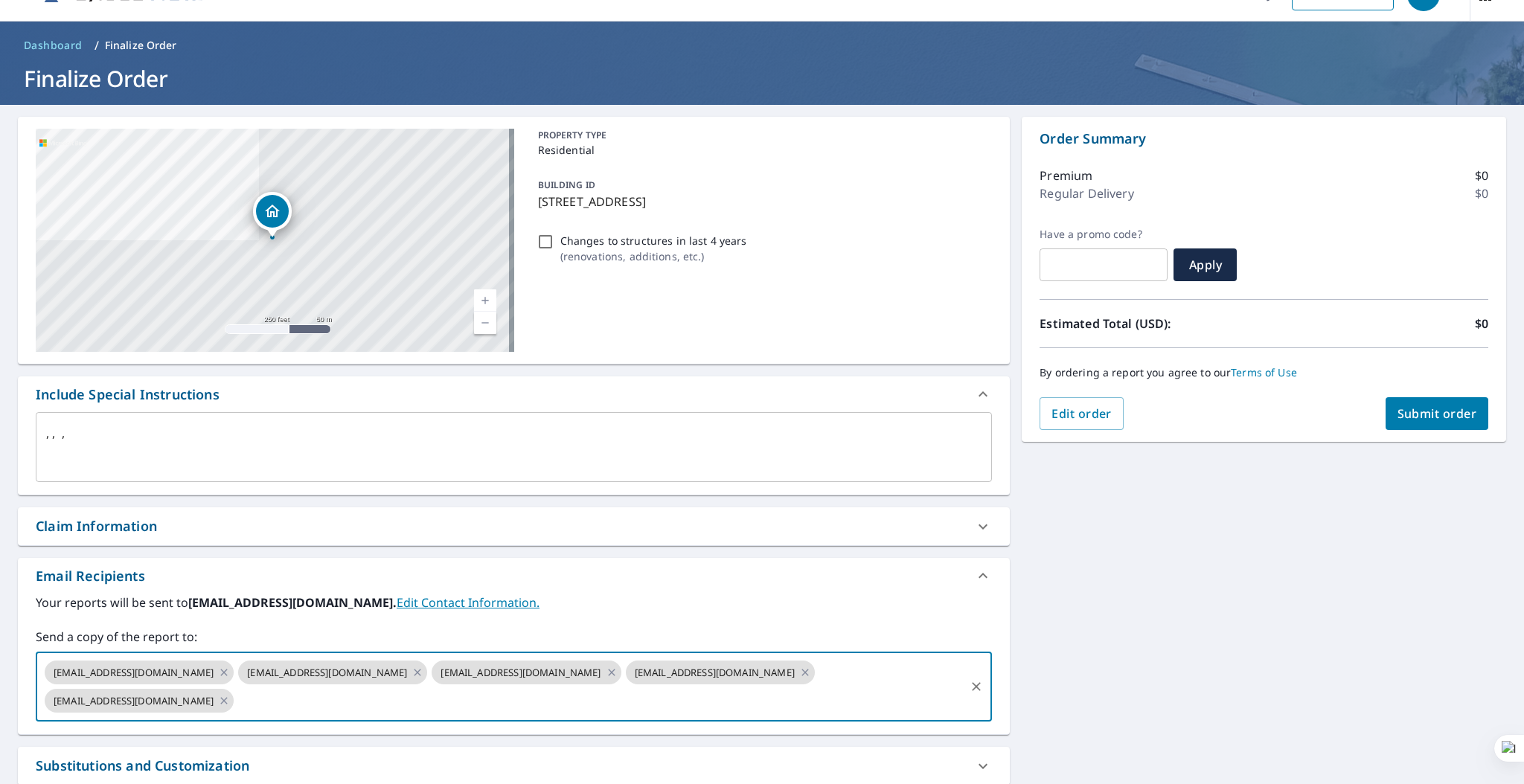
paste input "[EMAIL_ADDRESS][DOMAIN_NAME]"
type input "[EMAIL_ADDRESS][DOMAIN_NAME]"
type textarea "x"
checkbox input "true"
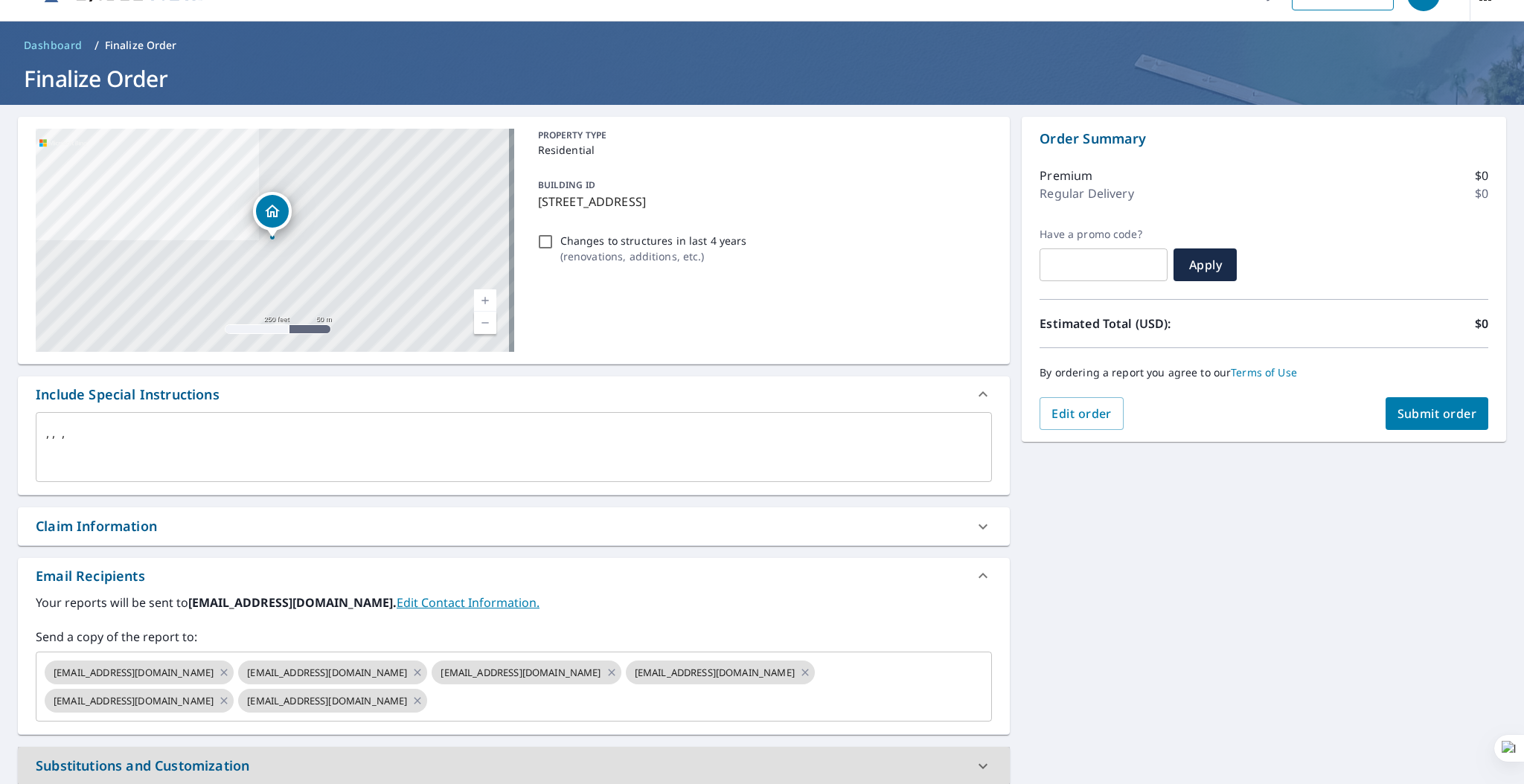
click at [1430, 416] on span "Submit order" at bounding box center [1438, 413] width 79 height 17
type textarea "x"
checkbox input "true"
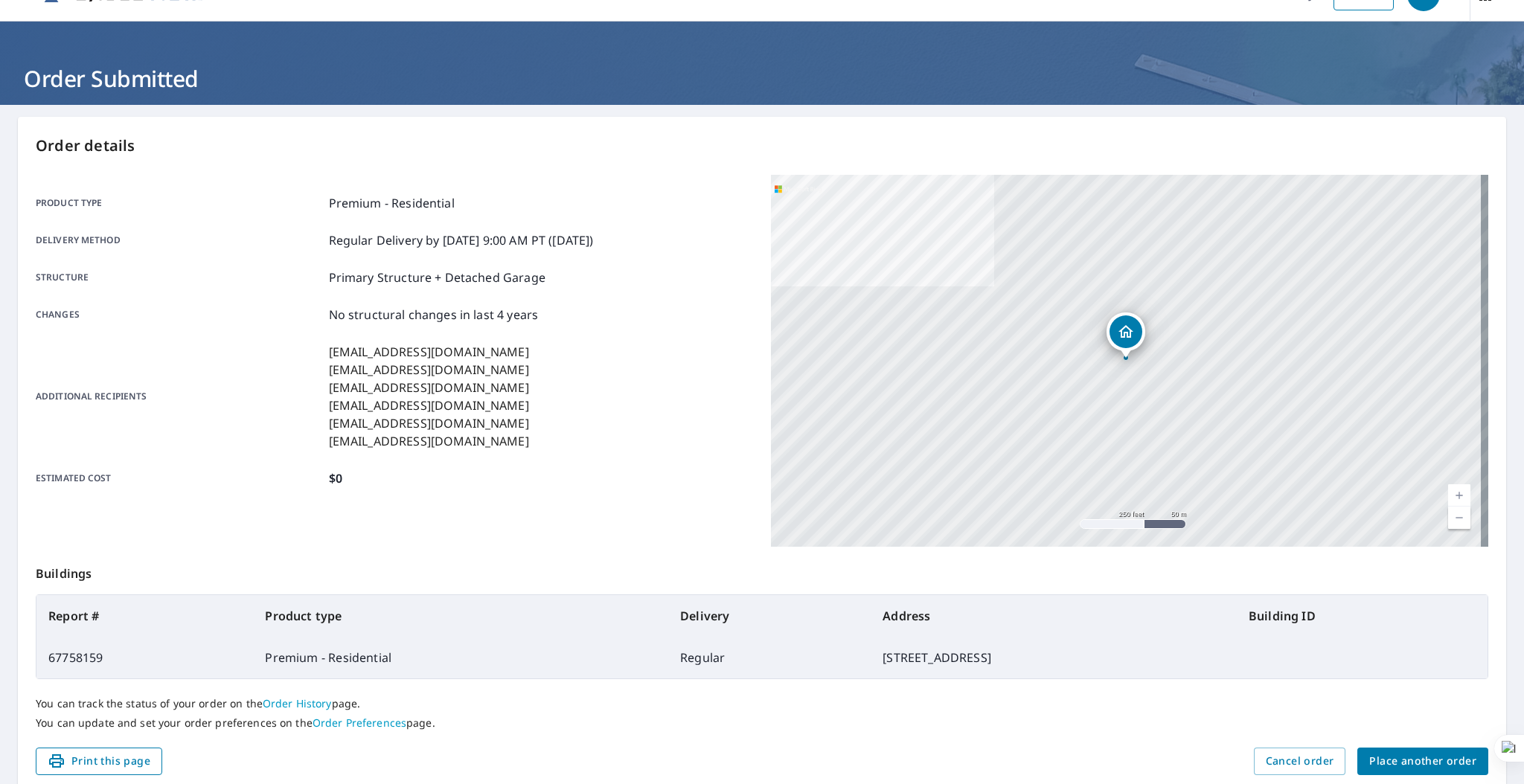
drag, startPoint x: 609, startPoint y: 283, endPoint x: 144, endPoint y: 768, distance: 671.9
click at [144, 768] on span "Print this page" at bounding box center [99, 761] width 103 height 18
click at [110, 752] on span "Print this page" at bounding box center [99, 761] width 103 height 18
